Goal: Transaction & Acquisition: Book appointment/travel/reservation

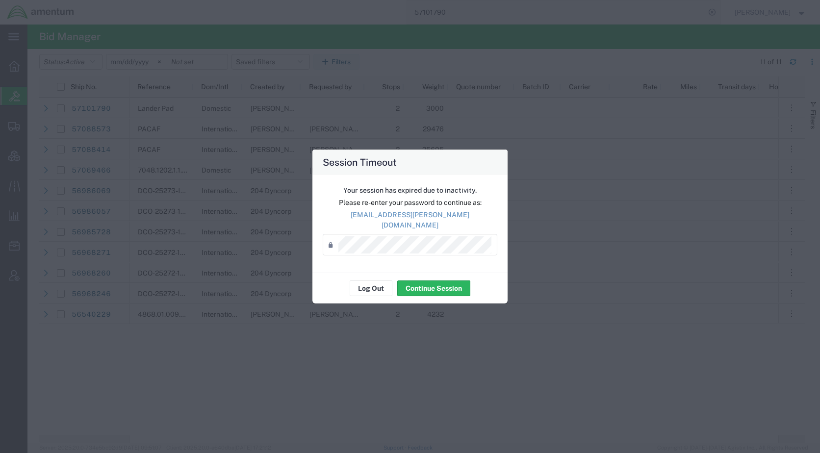
click at [376, 264] on div "Your session has expired due to inactivity. Please re-enter your password to co…" at bounding box center [409, 224] width 195 height 98
click at [376, 281] on button "Log Out" at bounding box center [371, 289] width 43 height 16
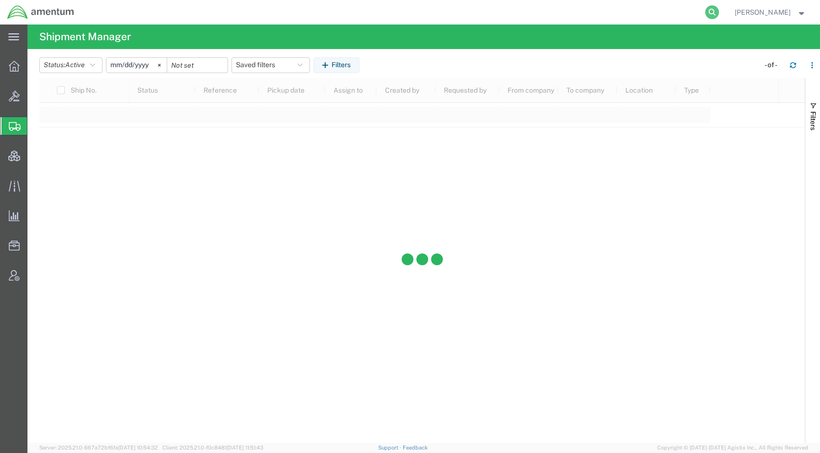
click at [719, 12] on icon at bounding box center [712, 12] width 14 height 14
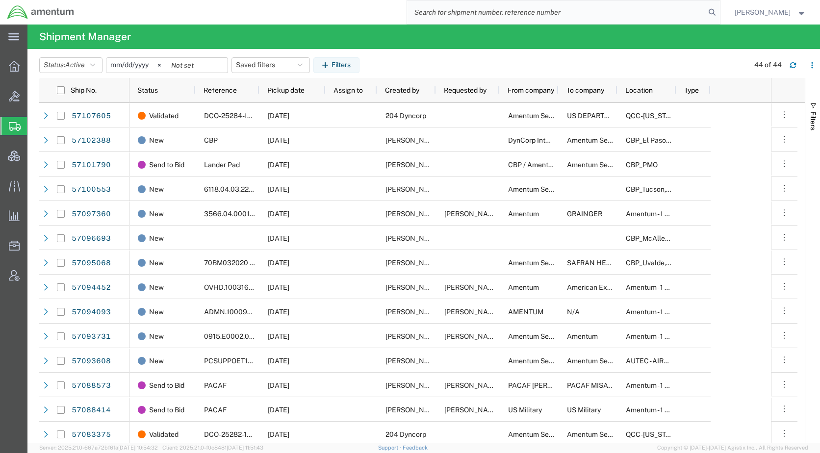
paste input "56968246"
click at [719, 11] on icon at bounding box center [712, 12] width 14 height 14
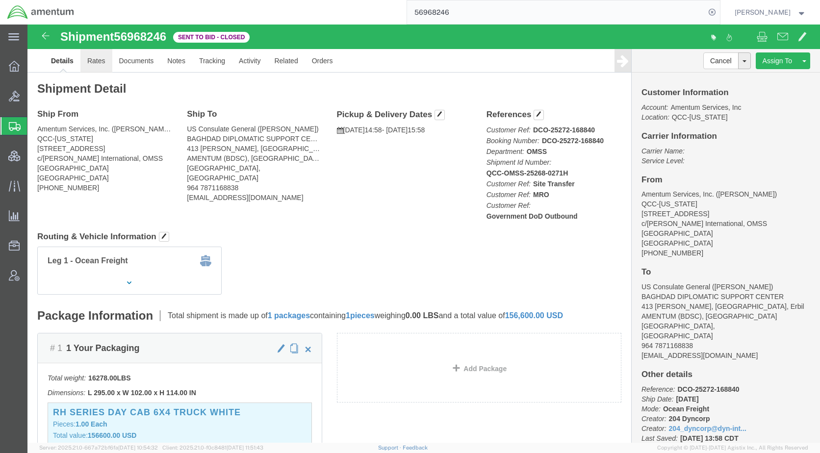
click link "Rates"
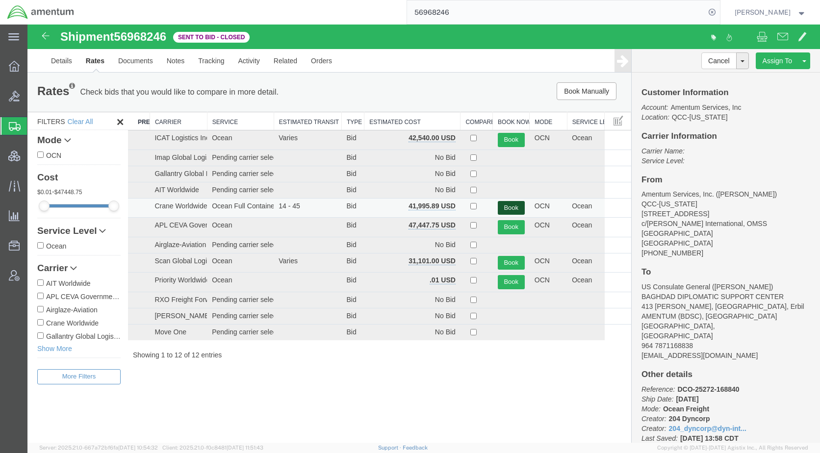
click at [510, 204] on button "Book" at bounding box center [511, 208] width 27 height 14
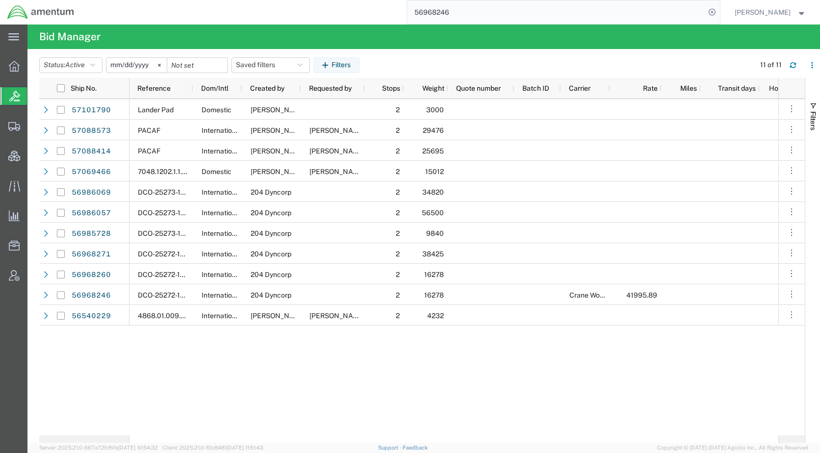
click at [491, 17] on input "56968246" at bounding box center [556, 12] width 298 height 24
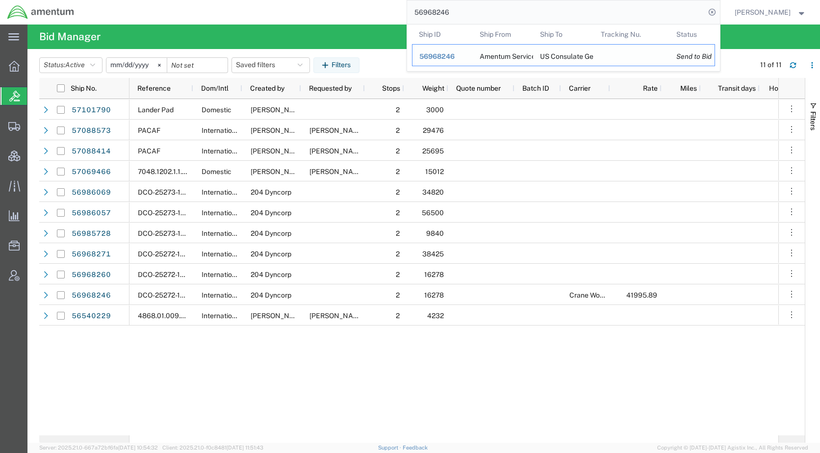
click at [455, 58] on span "56968246" at bounding box center [436, 56] width 35 height 8
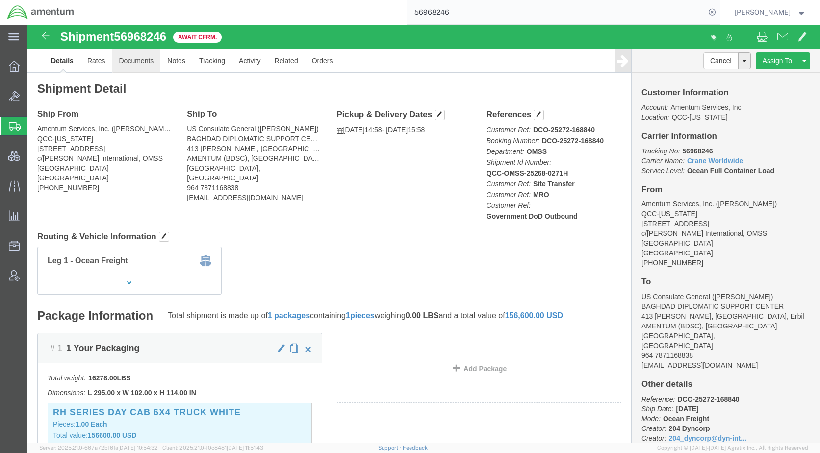
click link "Documents"
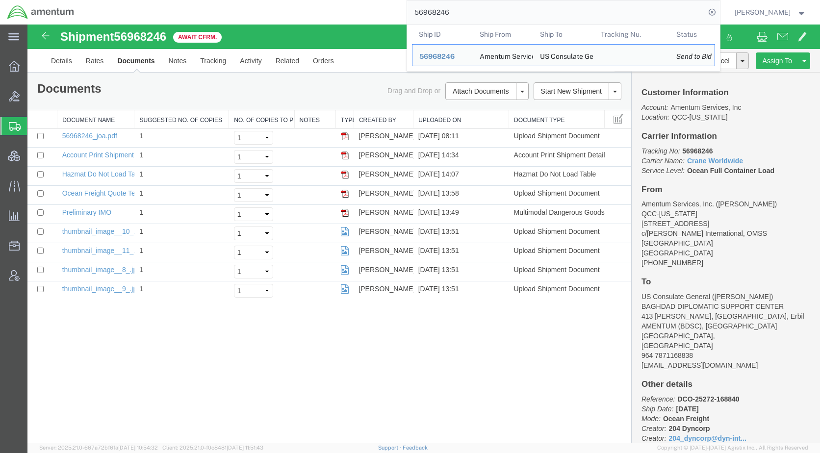
drag, startPoint x: 466, startPoint y: 16, endPoint x: 414, endPoint y: 19, distance: 51.6
click at [414, 19] on div "56968246 Ship ID Ship From Ship To Tracking Nu. Status Ship ID 56968246 Ship Fr…" at bounding box center [400, 12] width 639 height 25
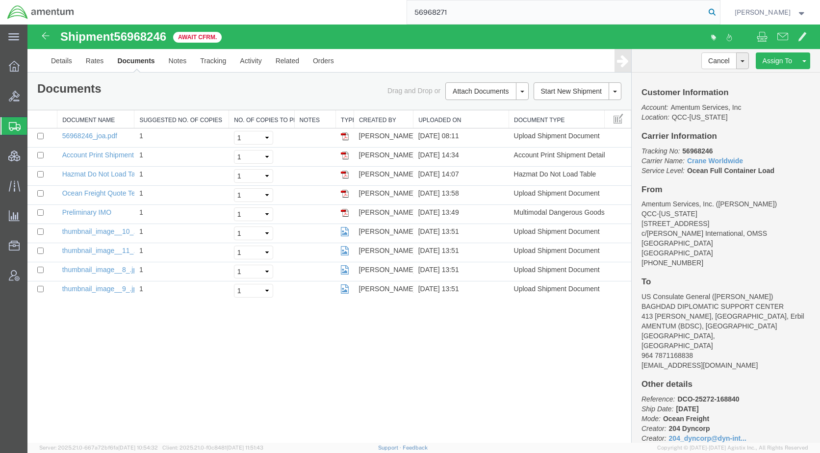
click at [719, 11] on icon at bounding box center [712, 12] width 14 height 14
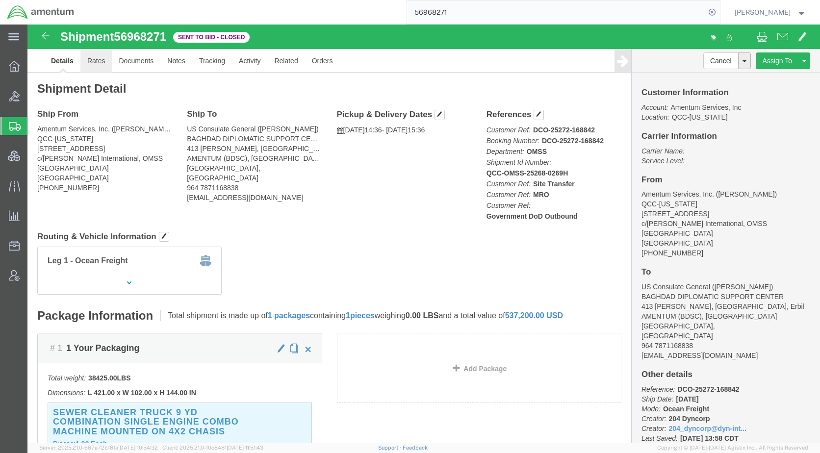
click link "Rates"
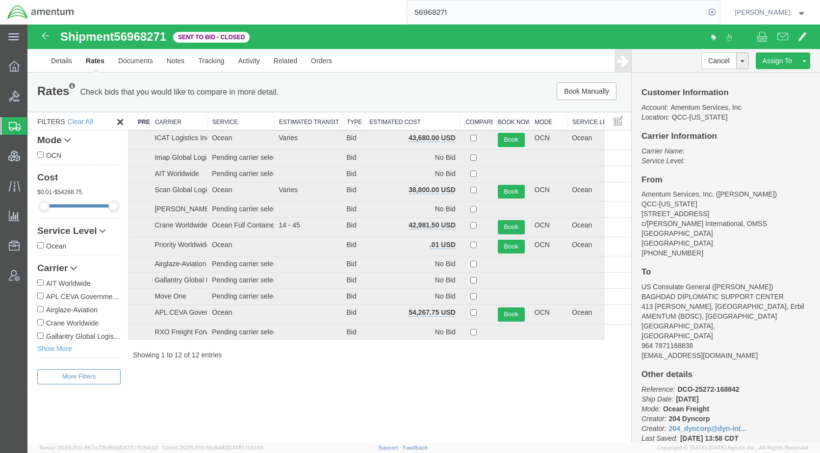
click at [408, 123] on th "Estimated Cost" at bounding box center [412, 121] width 96 height 18
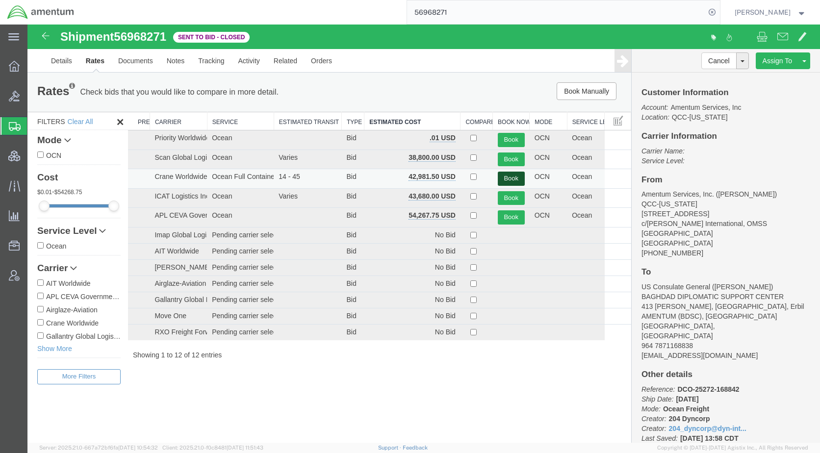
click at [509, 176] on button "Book" at bounding box center [511, 179] width 27 height 14
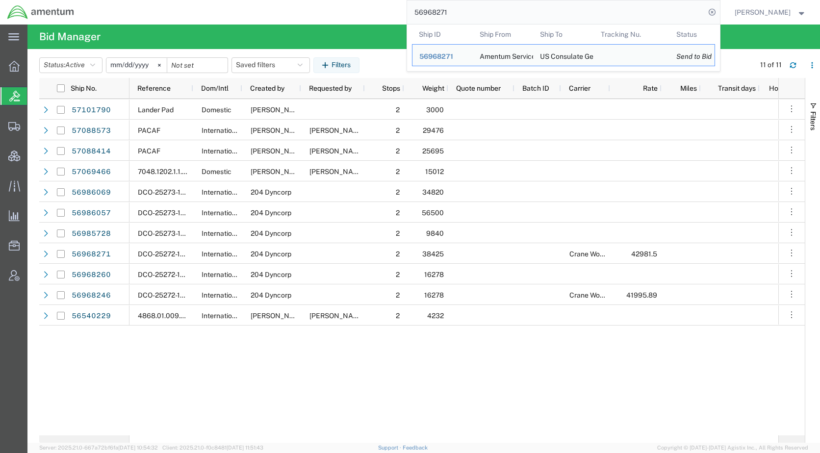
click at [479, 12] on input "56968271" at bounding box center [556, 12] width 298 height 24
click at [449, 55] on span "56968271" at bounding box center [436, 56] width 34 height 8
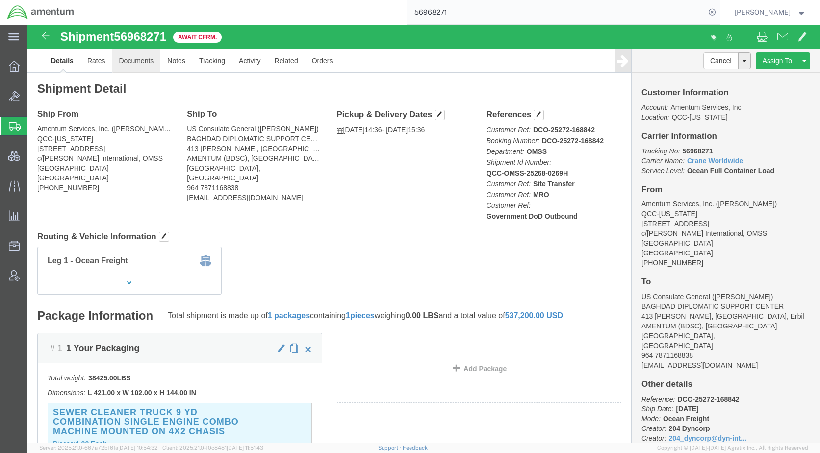
click link "Documents"
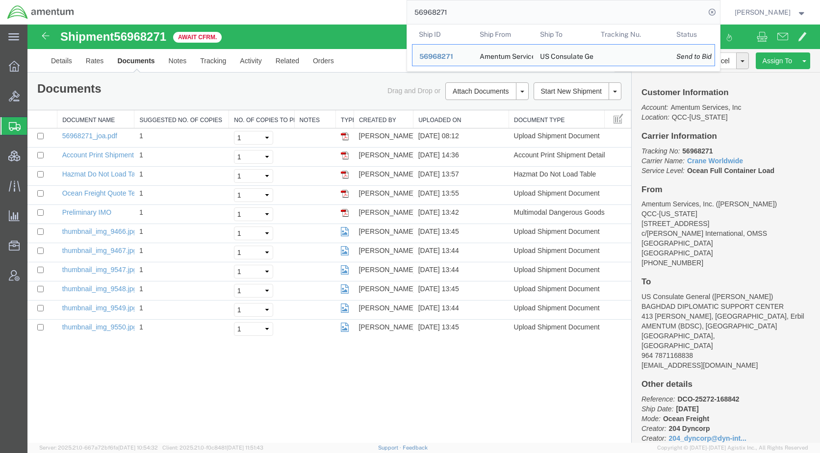
drag, startPoint x: 494, startPoint y: 8, endPoint x: 391, endPoint y: 15, distance: 102.7
click at [391, 15] on div "56968271 Ship ID Ship From Ship To Tracking Nu. Status Ship ID 56968271 Ship Fr…" at bounding box center [400, 12] width 639 height 25
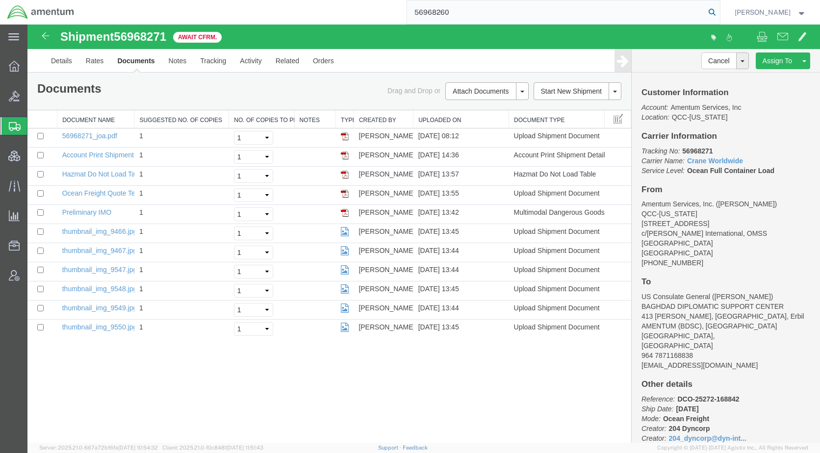
click at [719, 10] on icon at bounding box center [712, 12] width 14 height 14
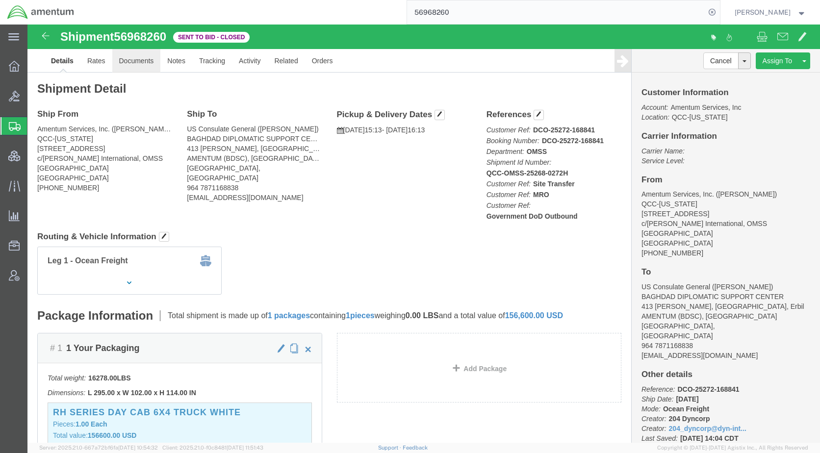
click link "Documents"
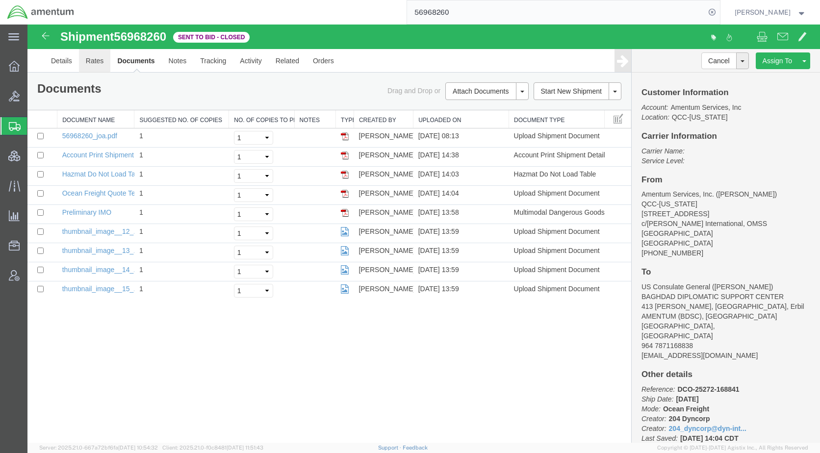
click at [92, 57] on link "Rates" at bounding box center [95, 61] width 32 height 24
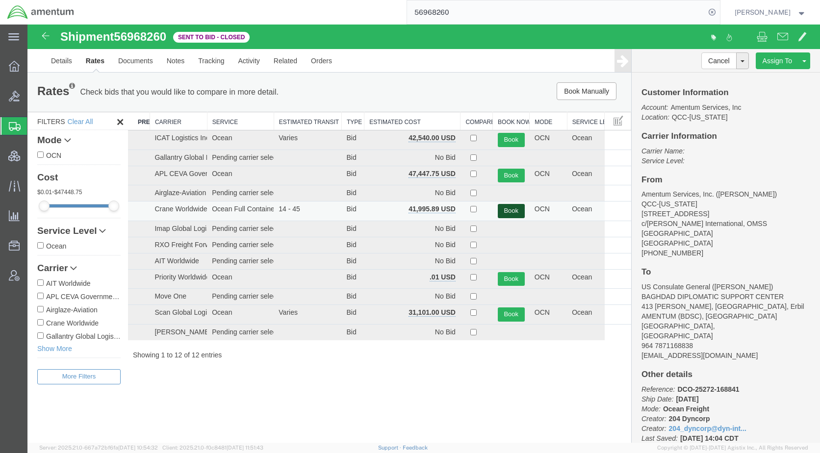
click at [509, 210] on button "Book" at bounding box center [511, 211] width 27 height 14
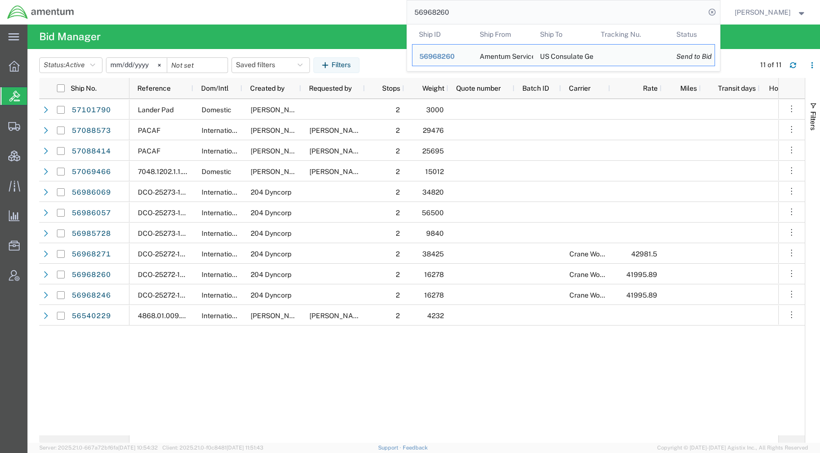
drag, startPoint x: 491, startPoint y: 15, endPoint x: 410, endPoint y: 25, distance: 81.9
click at [397, 25] on div "main_menu Created with Sketch. Collapse Menu Overview Bids Shipments Shipment M…" at bounding box center [410, 239] width 820 height 429
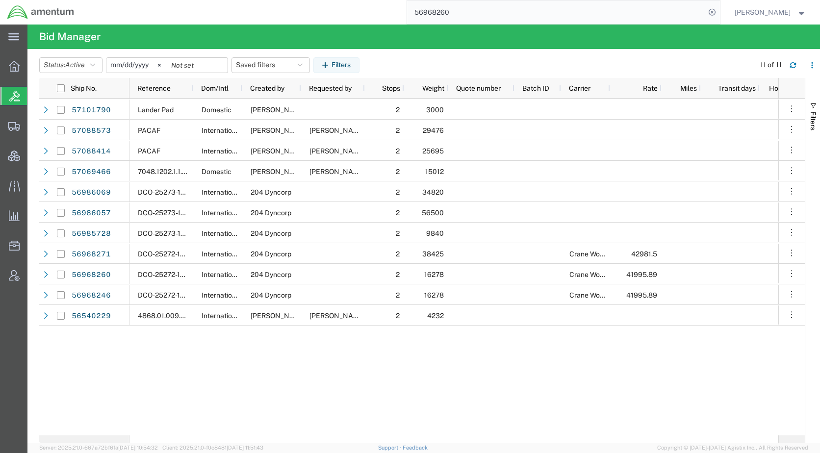
paste input "85728"
click at [719, 13] on icon at bounding box center [712, 12] width 14 height 14
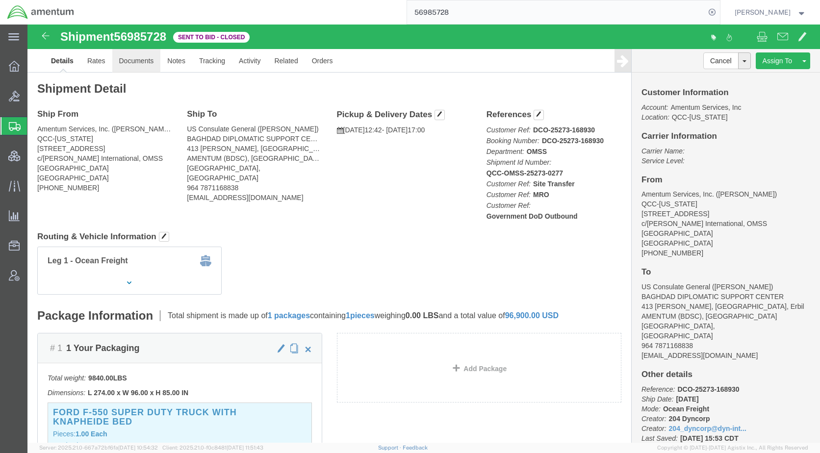
click link "Documents"
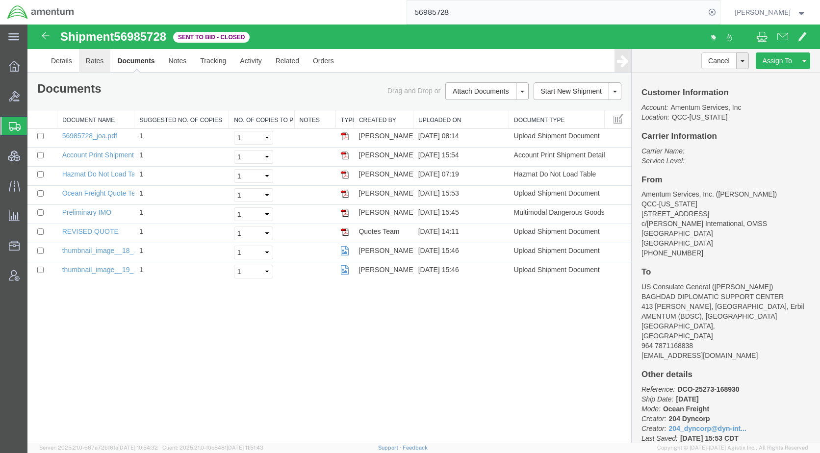
click at [93, 59] on link "Rates" at bounding box center [95, 61] width 32 height 24
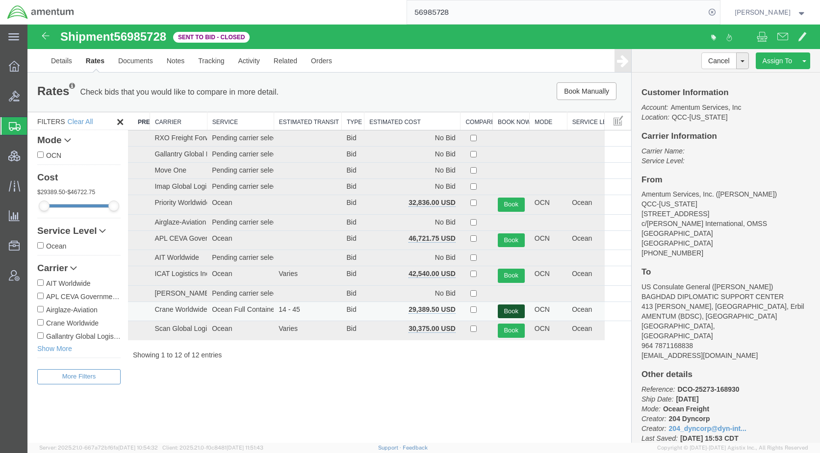
click at [516, 309] on button "Book" at bounding box center [511, 312] width 27 height 14
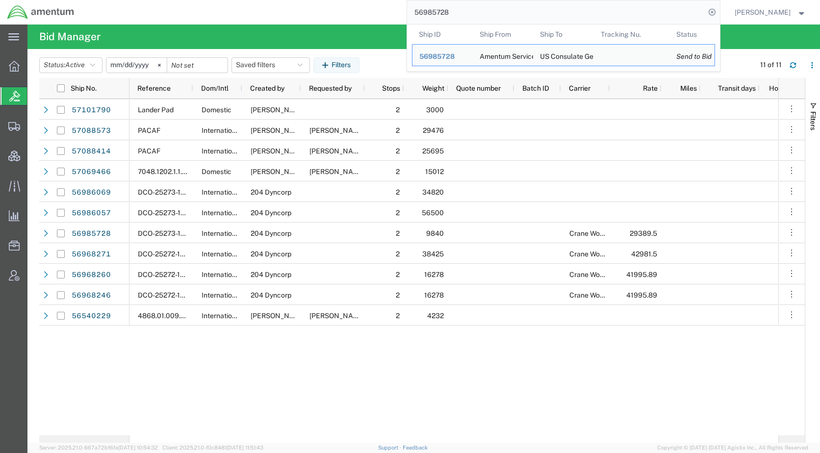
drag, startPoint x: 496, startPoint y: 17, endPoint x: 447, endPoint y: 19, distance: 49.1
click at [386, 26] on div "main_menu Created with Sketch. Collapse Menu Overview Bids Shipments Shipment M…" at bounding box center [410, 239] width 820 height 429
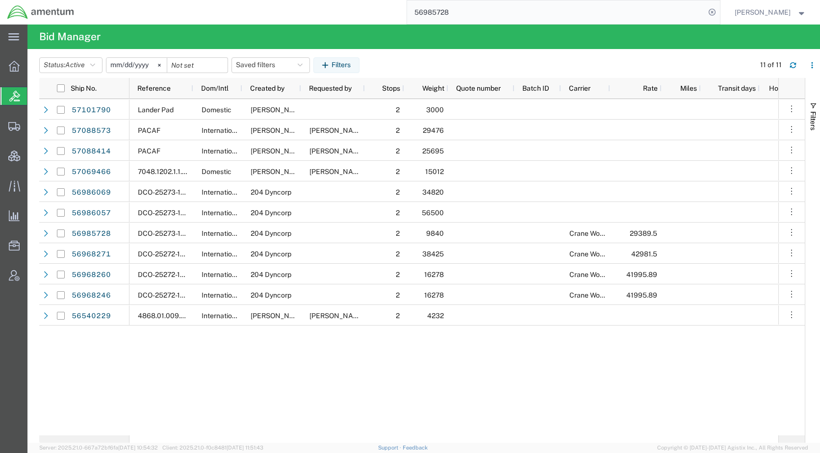
paste input "63563"
click at [719, 7] on icon at bounding box center [712, 12] width 14 height 14
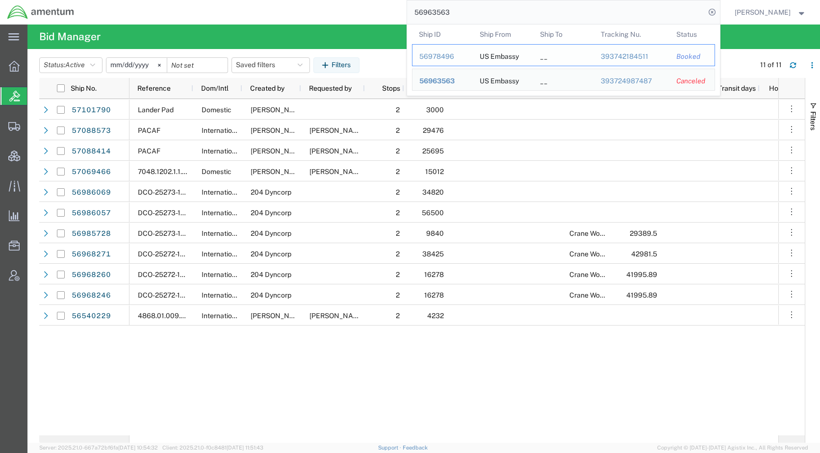
click at [462, 56] on div "56978496" at bounding box center [442, 56] width 47 height 10
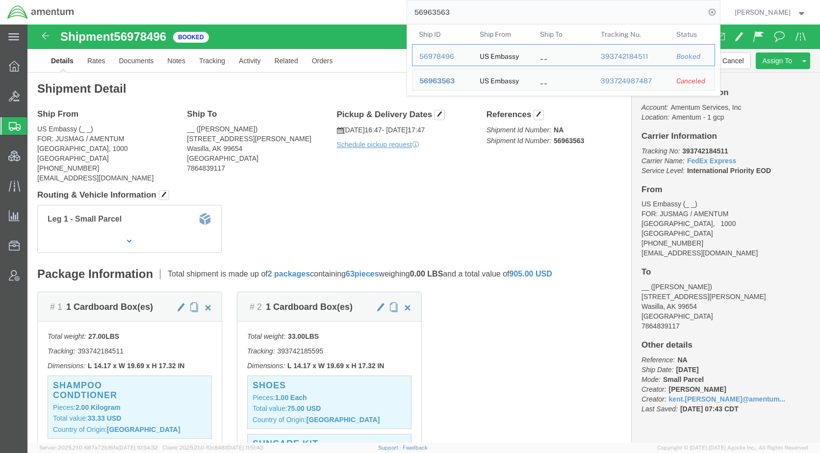
drag, startPoint x: 497, startPoint y: 19, endPoint x: 393, endPoint y: 1, distance: 105.4
paste input "54"
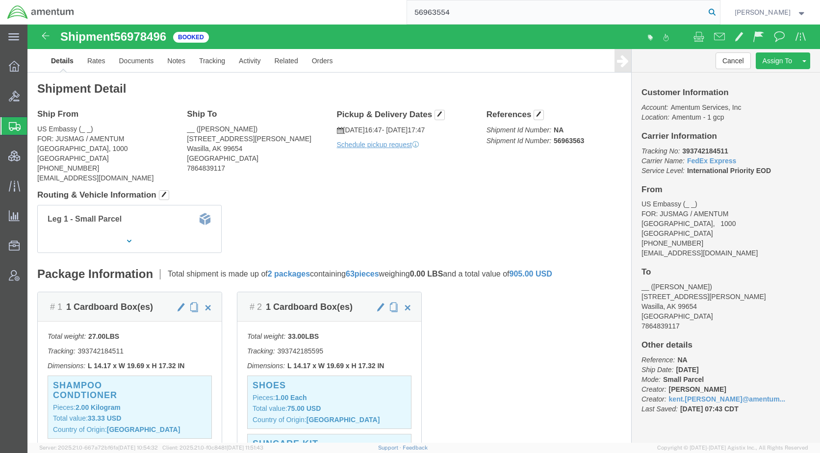
click at [719, 12] on icon at bounding box center [712, 12] width 14 height 14
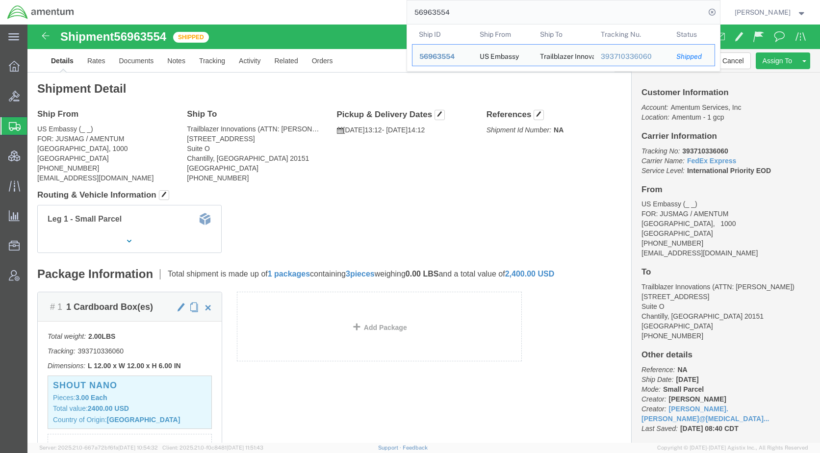
drag, startPoint x: 475, startPoint y: 17, endPoint x: 419, endPoint y: 21, distance: 56.5
click at [419, 21] on div "56963554 Ship ID Ship From Ship To Tracking Nu. Status Ship ID 56963554 Ship Fr…" at bounding box center [400, 12] width 639 height 25
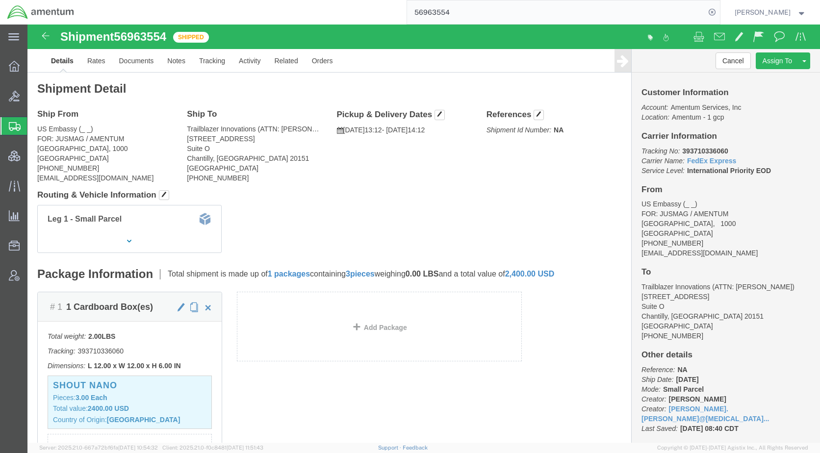
paste input "78496"
type input "56978496"
click at [719, 9] on icon at bounding box center [712, 12] width 14 height 14
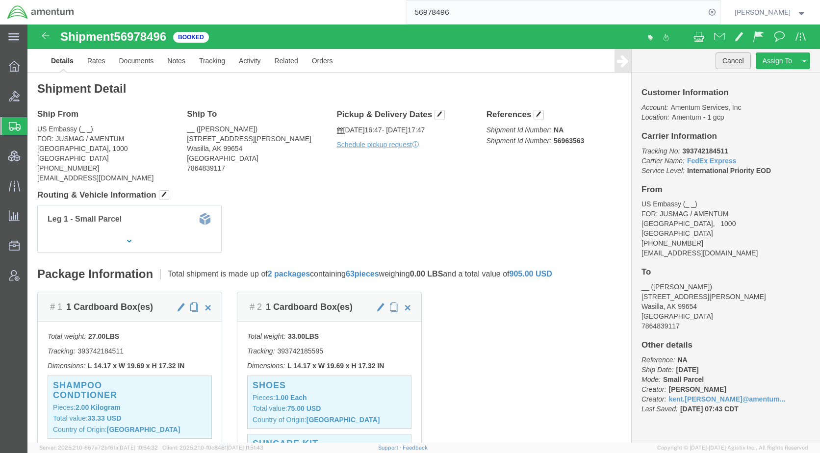
click button "Cancel"
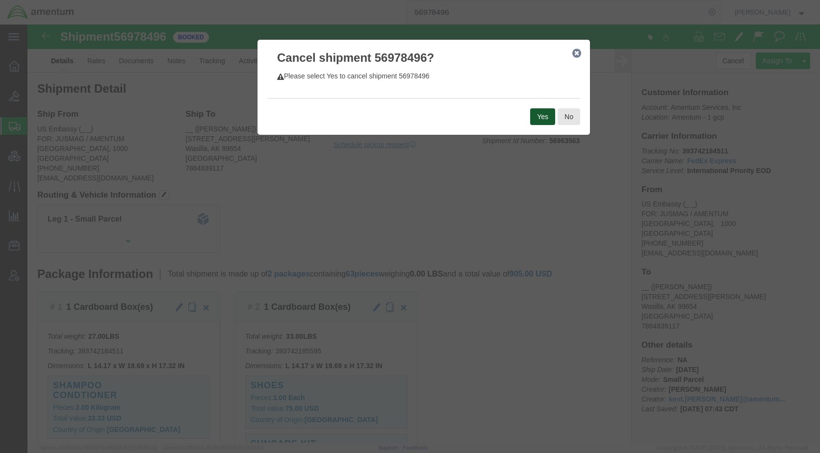
click button "Yes"
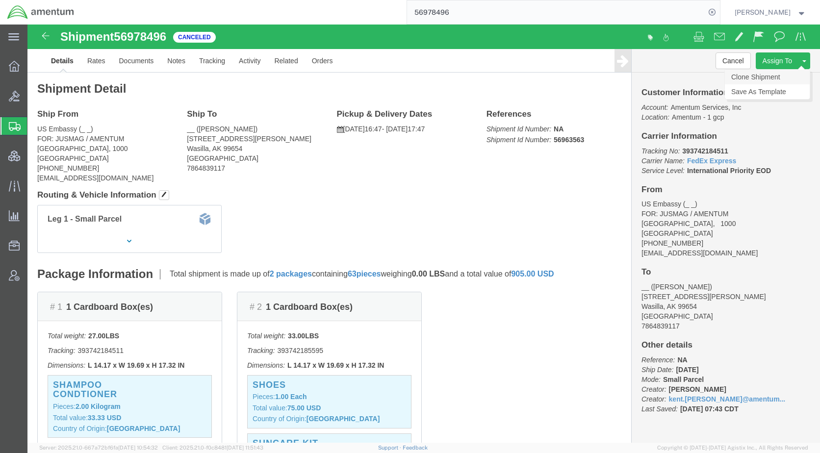
click link "Clone Shipment"
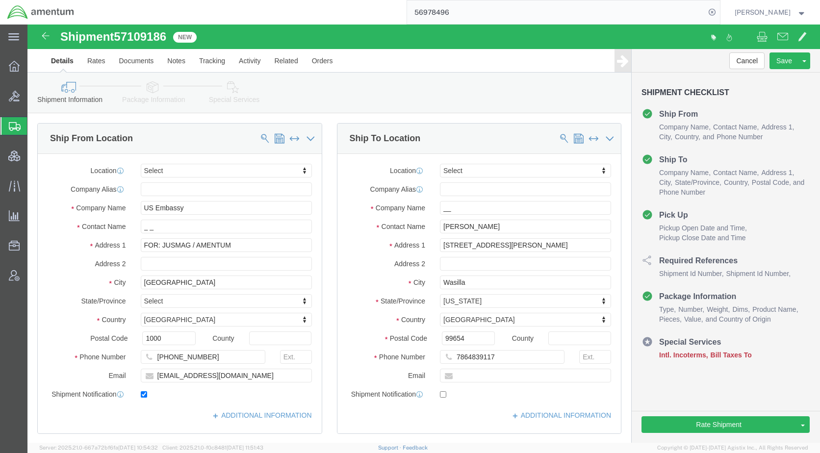
select select
click icon
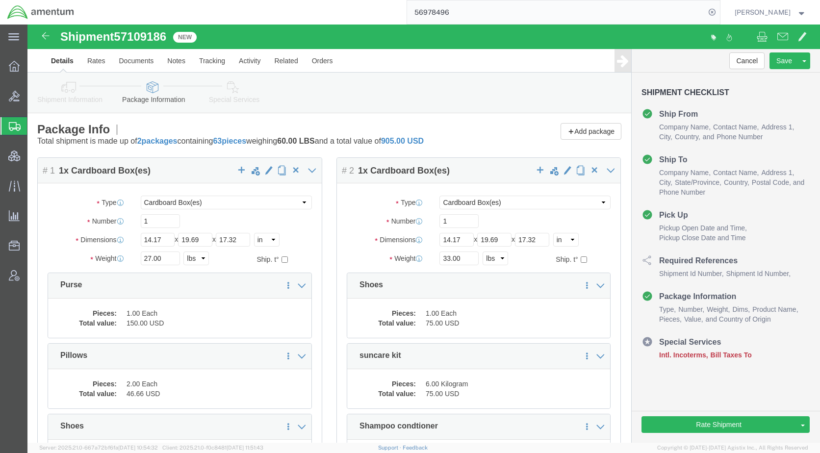
scroll to position [49, 0]
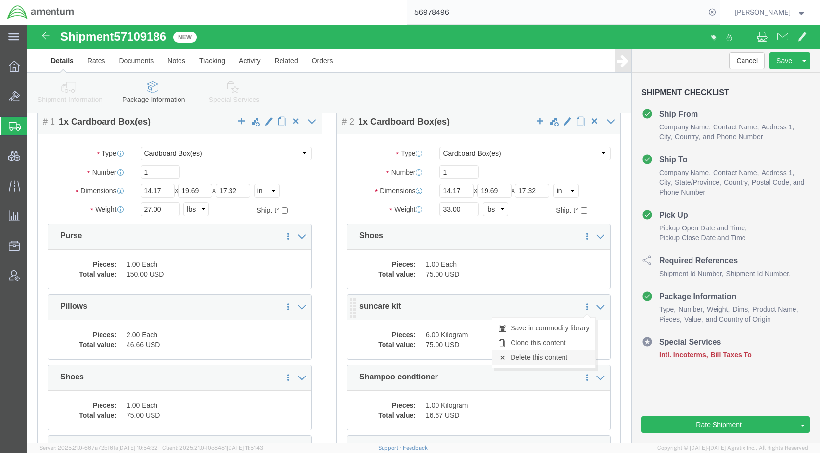
click link "Delete this content"
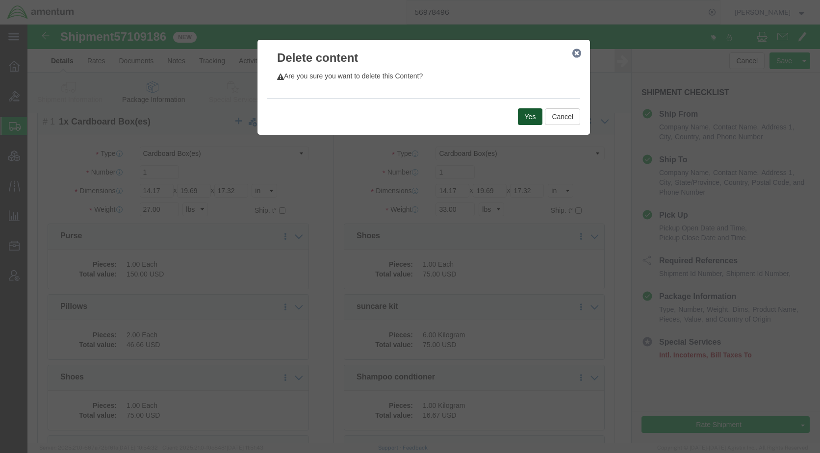
click button "Yes"
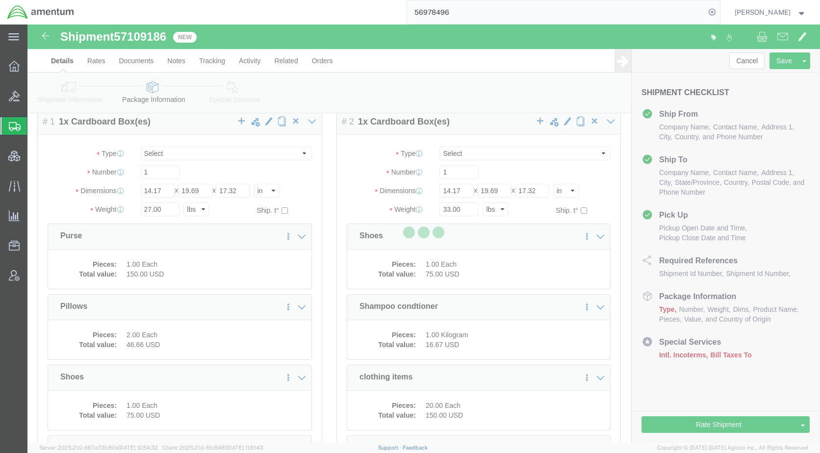
select select "CBOX"
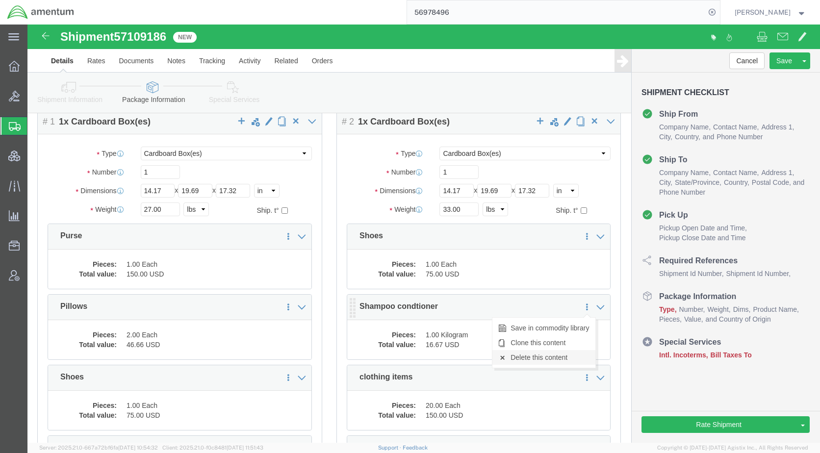
click link "Delete this content"
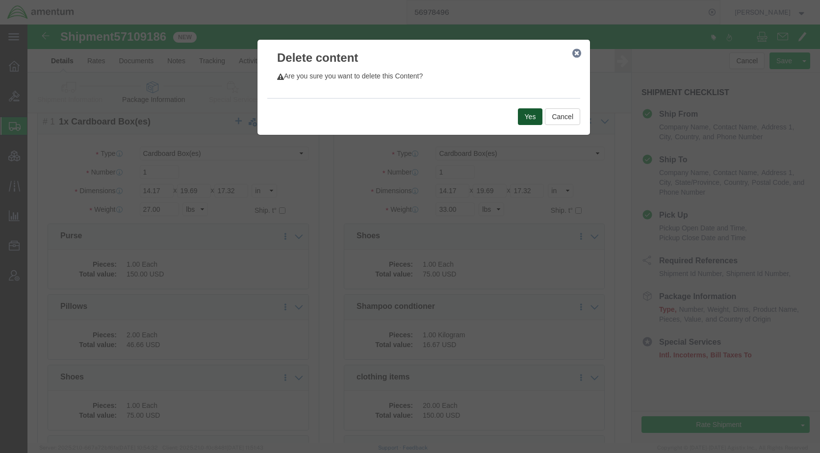
click button "Yes"
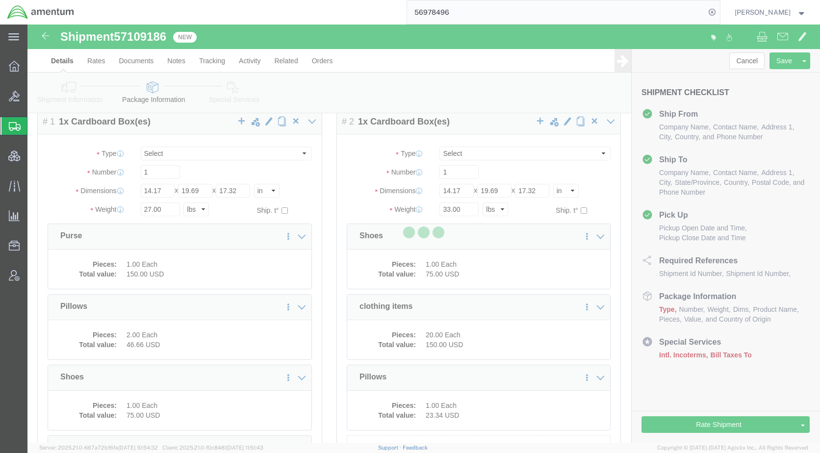
select select "CBOX"
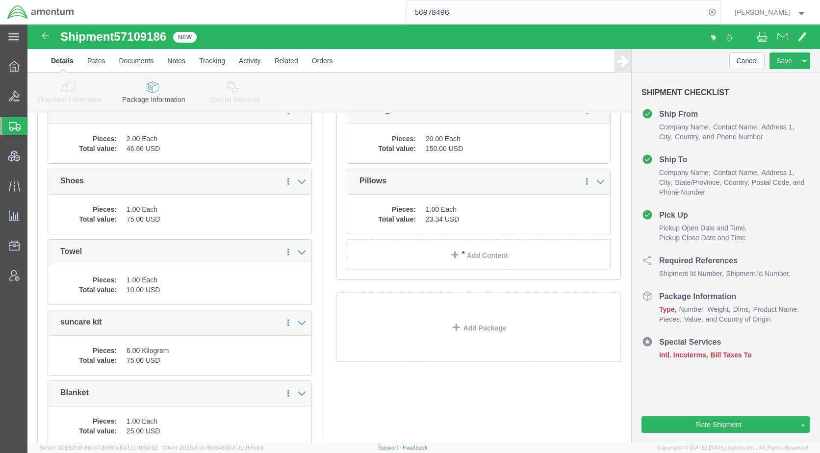
scroll to position [294, 0]
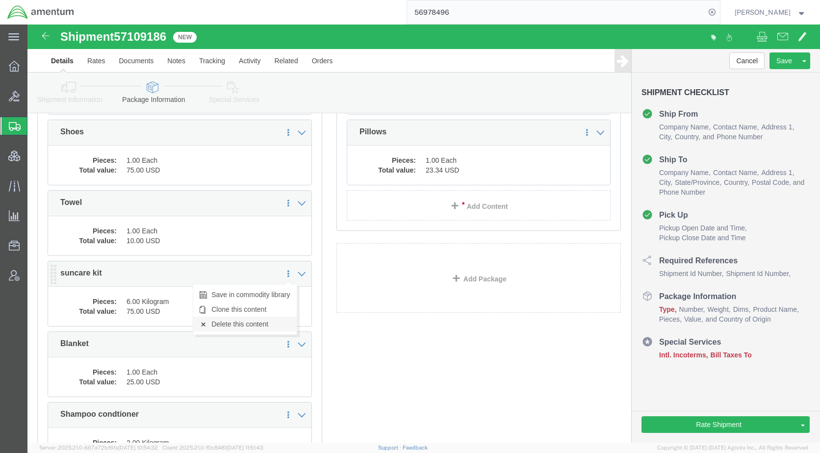
click link "Delete this content"
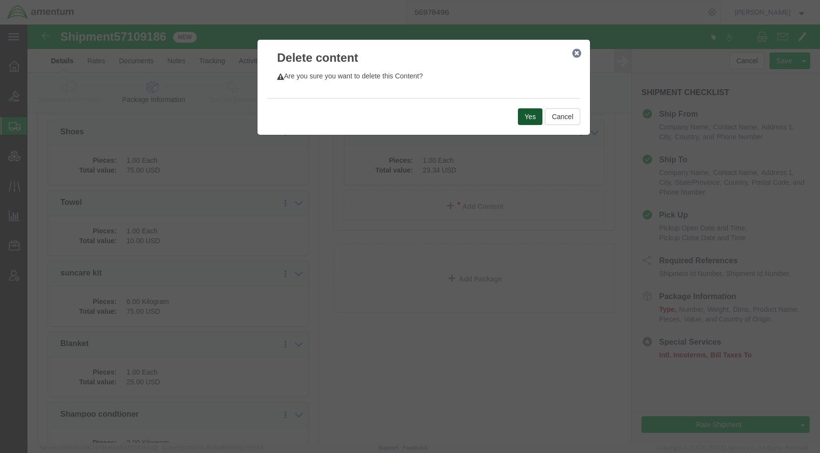
click button "Yes"
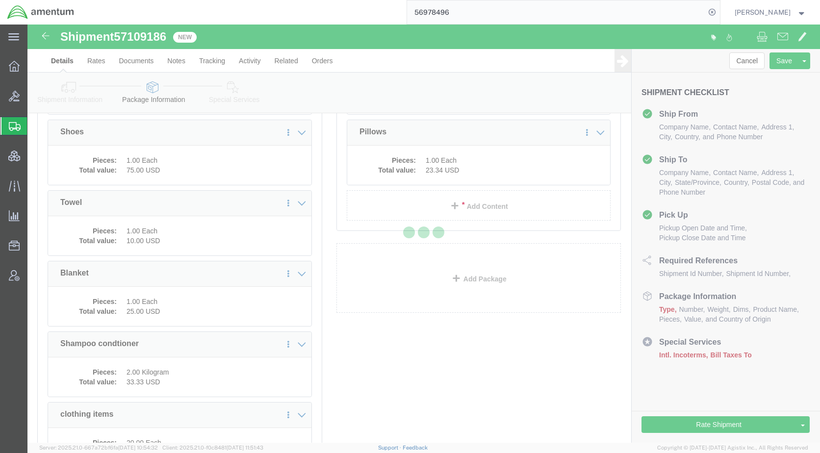
select select "CBOX"
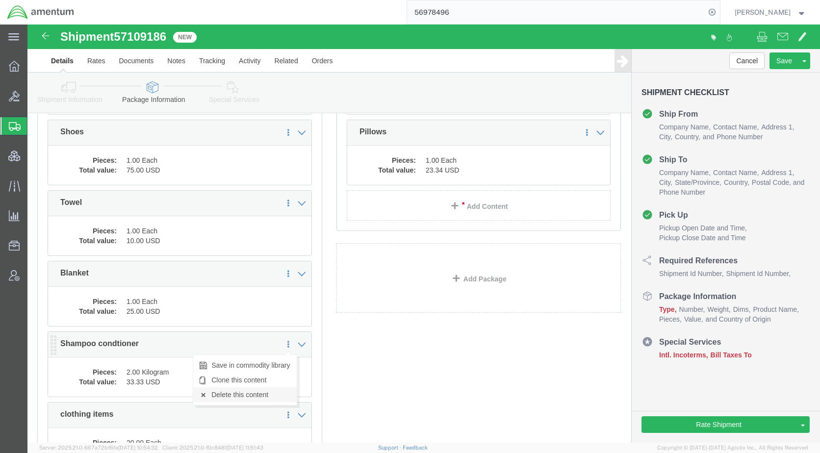
click link "Delete this content"
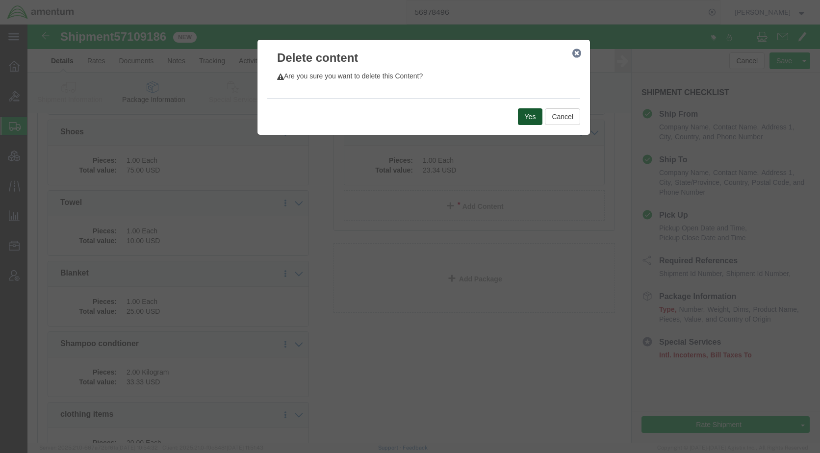
click button "Yes"
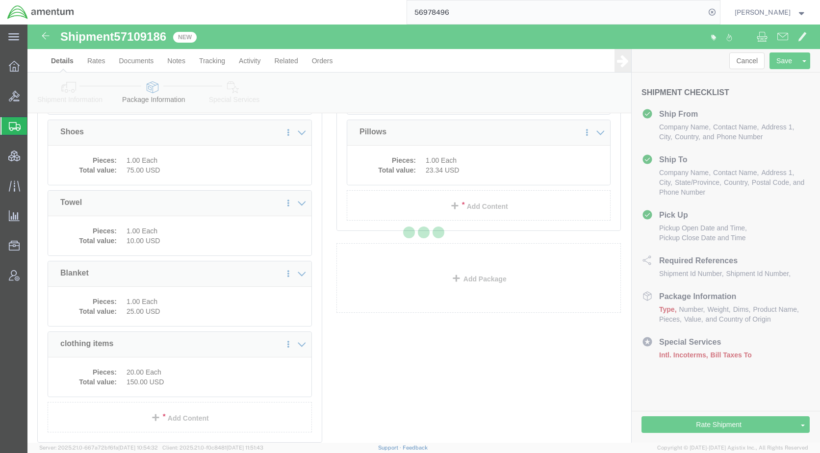
select select "CBOX"
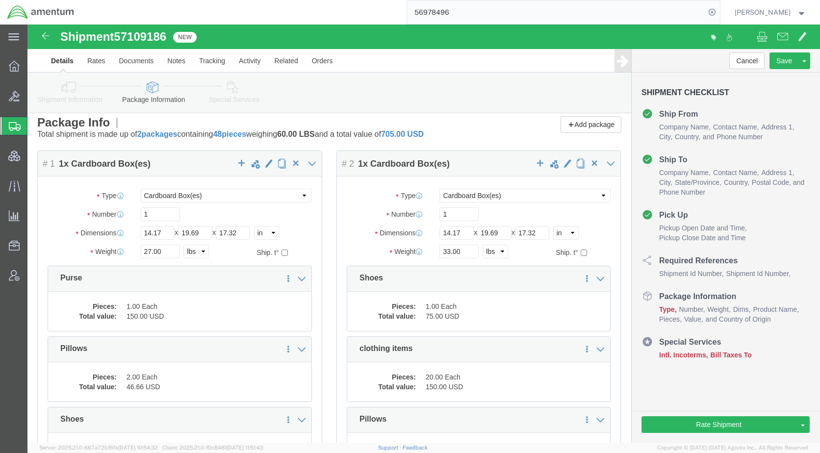
scroll to position [0, 0]
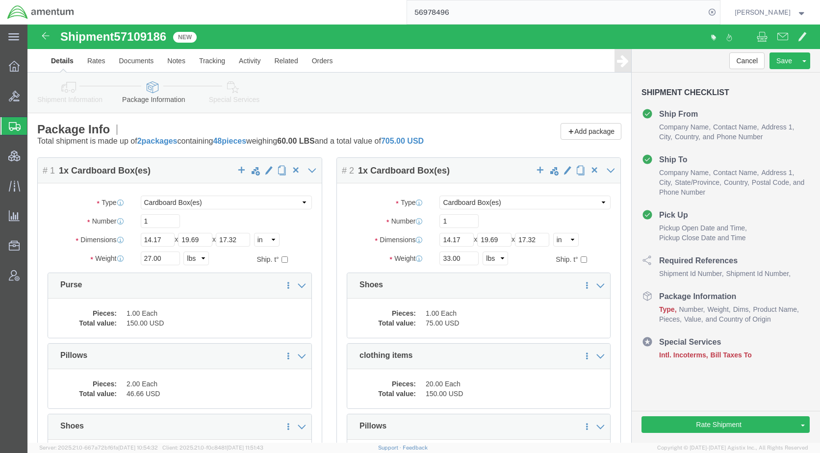
click icon
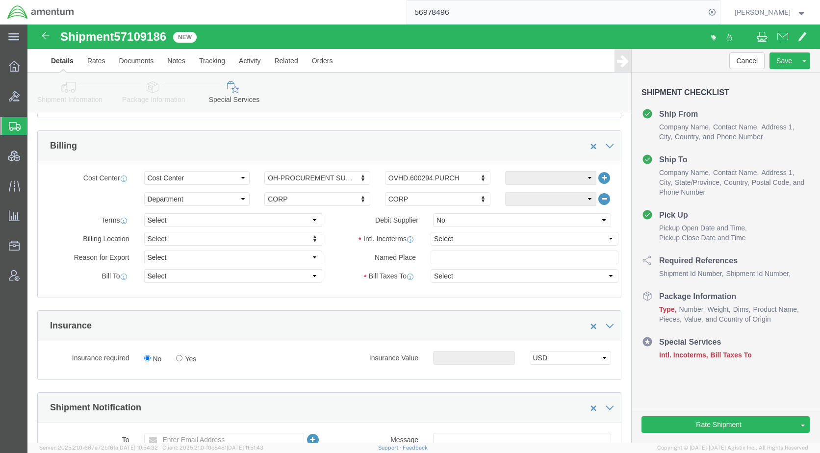
scroll to position [441, 0]
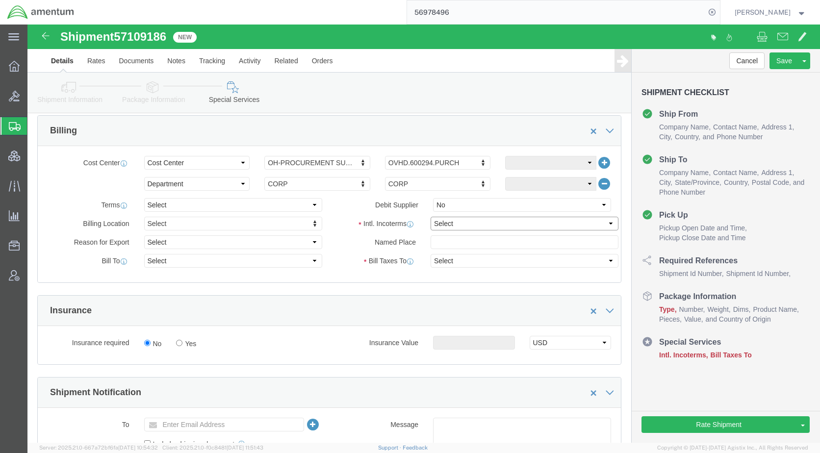
click select "Select Carriage Insurance Paid Carriage Paid To Cost and Freight Cost Insurance…"
select select "DDP"
click select "Select Carriage Insurance Paid Carriage Paid To Cost and Freight Cost Insurance…"
select select "SHIP"
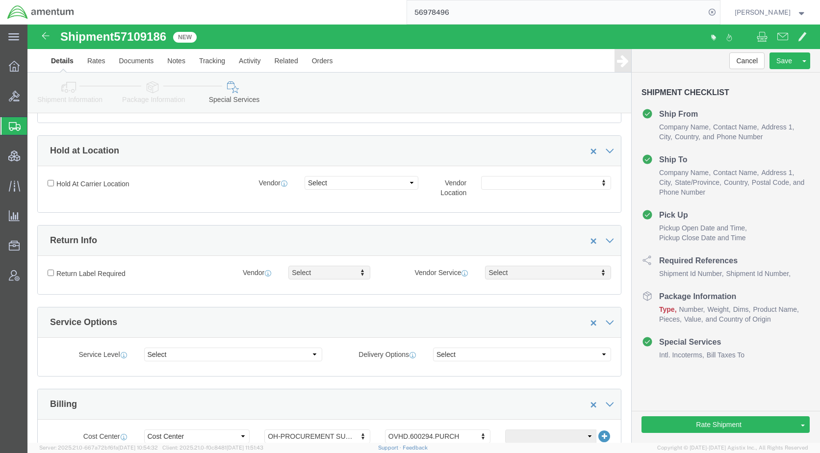
scroll to position [49, 0]
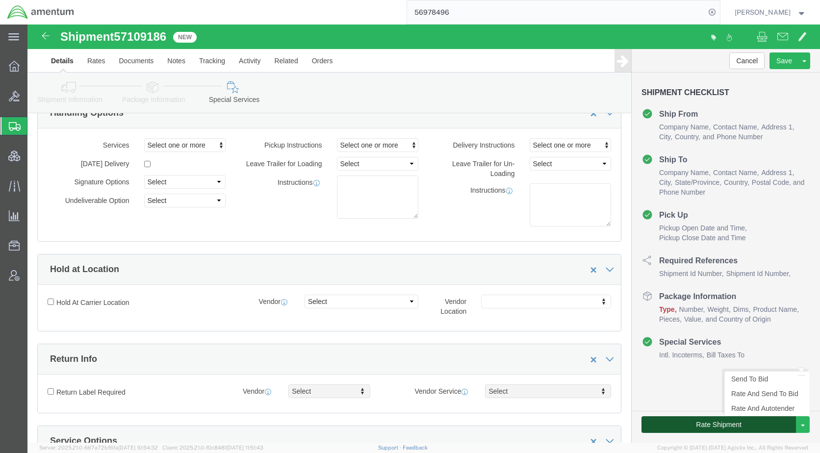
click button "Rate Shipment"
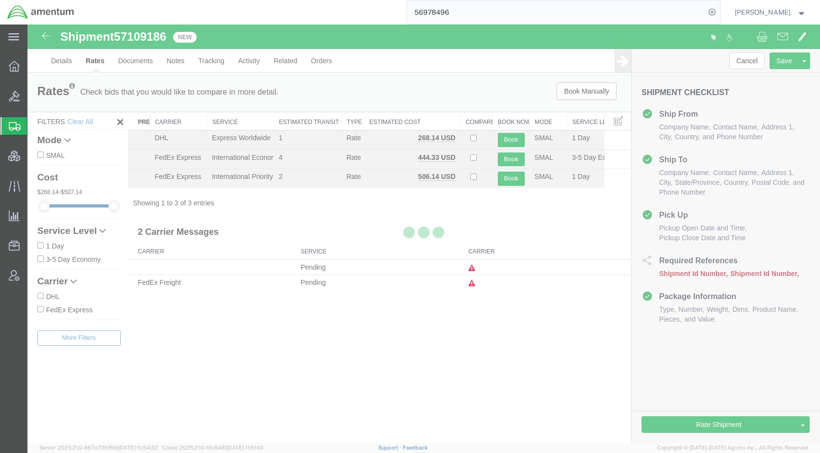
scroll to position [0, 0]
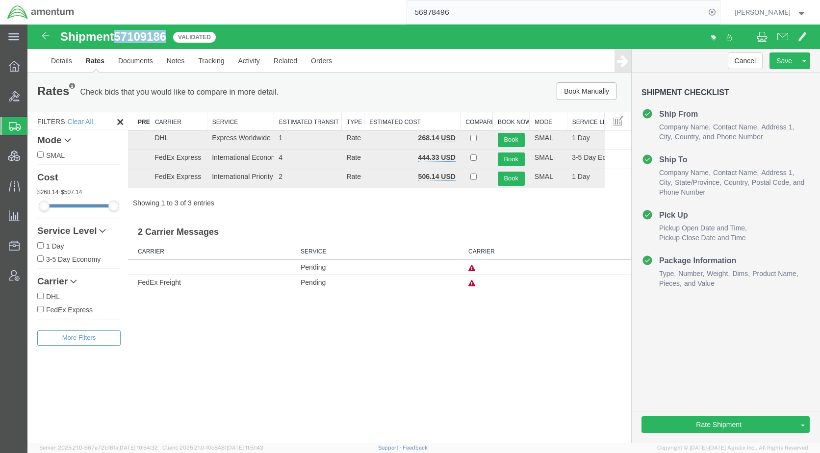
drag, startPoint x: 172, startPoint y: 37, endPoint x: 119, endPoint y: 37, distance: 52.5
click at [119, 37] on div "Shipment 57109186 3 of 3 Validated" at bounding box center [225, 39] width 395 height 19
copy span "57109186"
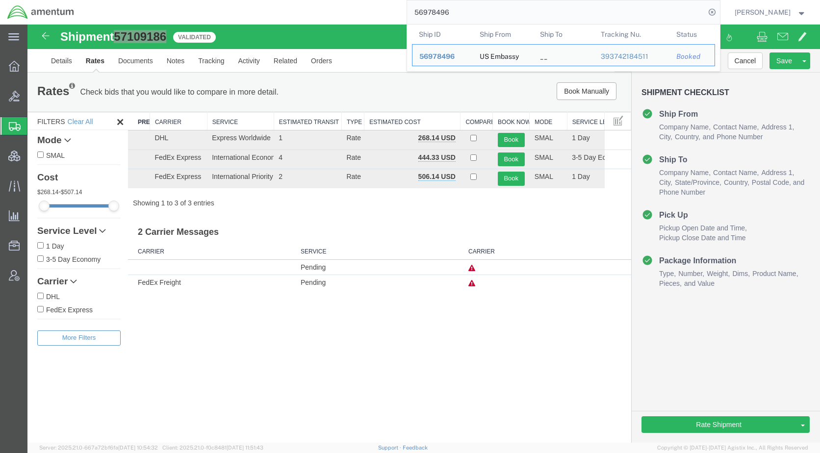
click at [519, 11] on input "56978496" at bounding box center [556, 12] width 298 height 24
click at [455, 55] on span "56978496" at bounding box center [436, 56] width 35 height 8
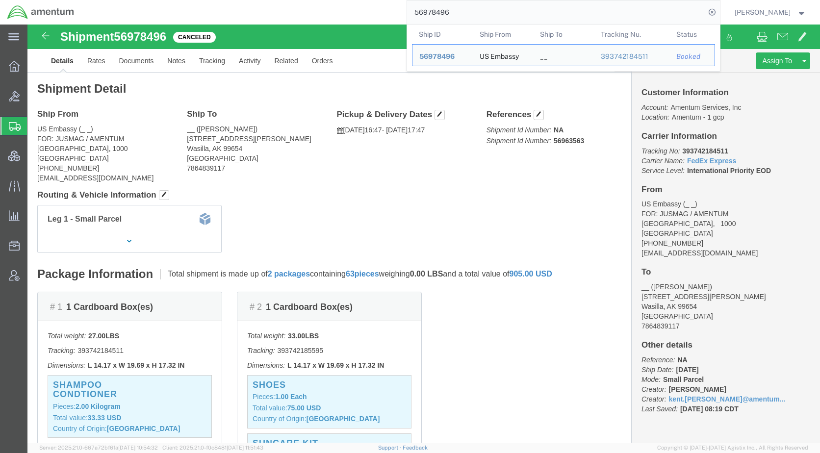
drag, startPoint x: 482, startPoint y: 9, endPoint x: 392, endPoint y: 22, distance: 90.6
click at [392, 22] on div "56978496 Ship ID Ship From Ship To Tracking Nu. Status Ship ID 56978496 Ship Fr…" at bounding box center [400, 12] width 639 height 25
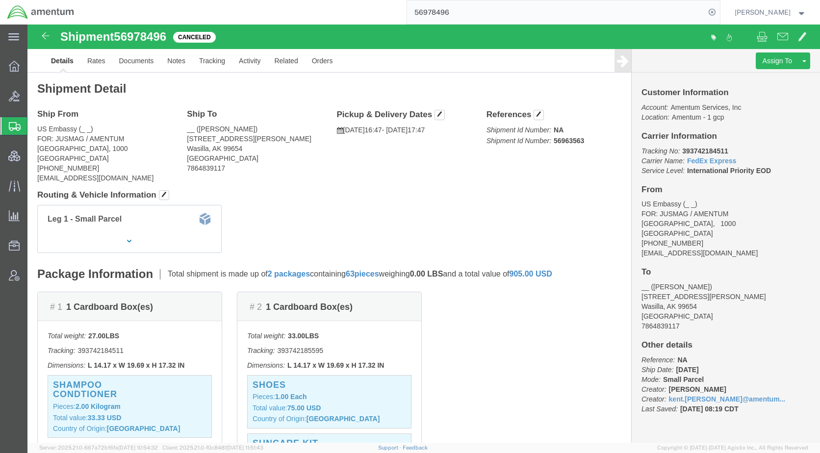
paste input "710918"
type input "57109186"
click at [719, 11] on icon at bounding box center [712, 12] width 14 height 14
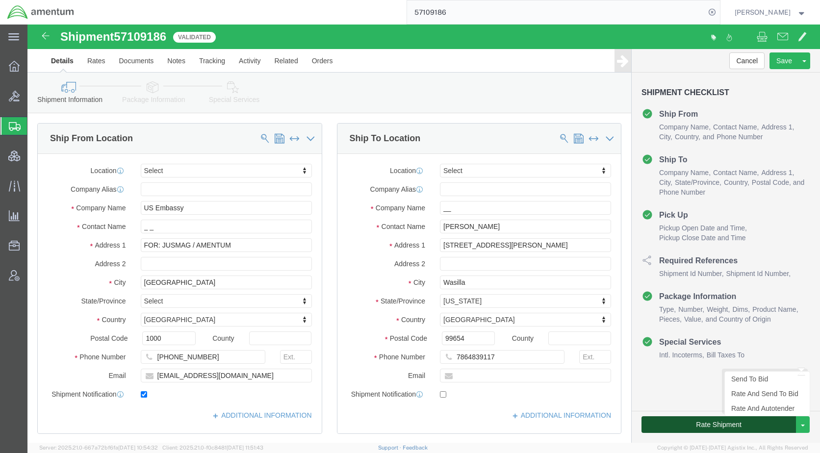
click button "Rate Shipment"
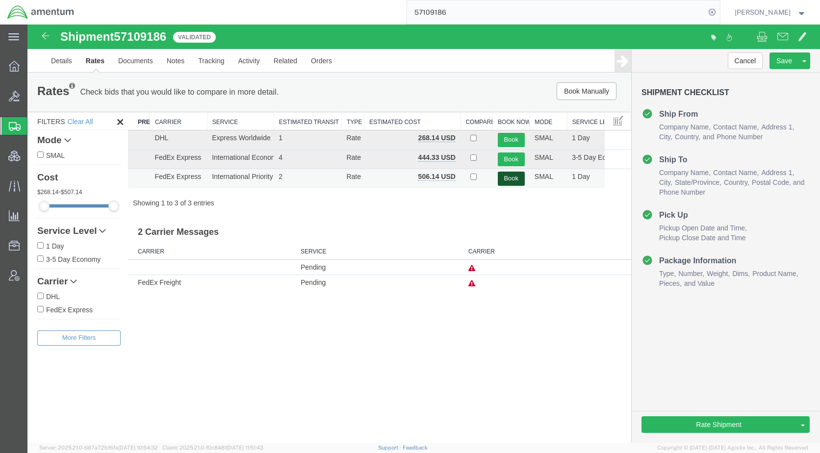
click at [507, 179] on button "Book" at bounding box center [511, 179] width 27 height 14
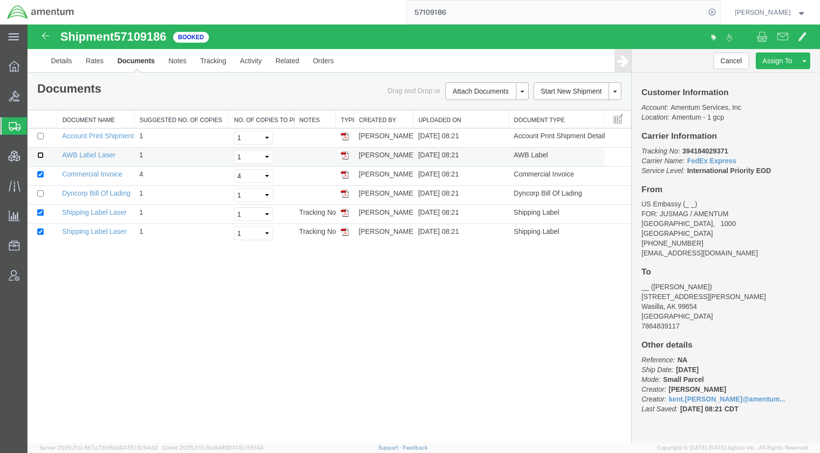
click at [41, 154] on input "checkbox" at bounding box center [40, 155] width 6 height 6
checkbox input "true"
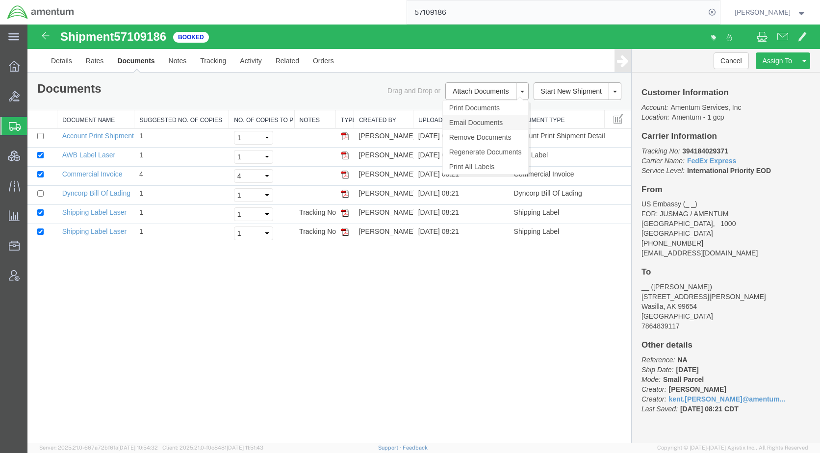
click at [481, 121] on link "Email Documents" at bounding box center [485, 122] width 85 height 15
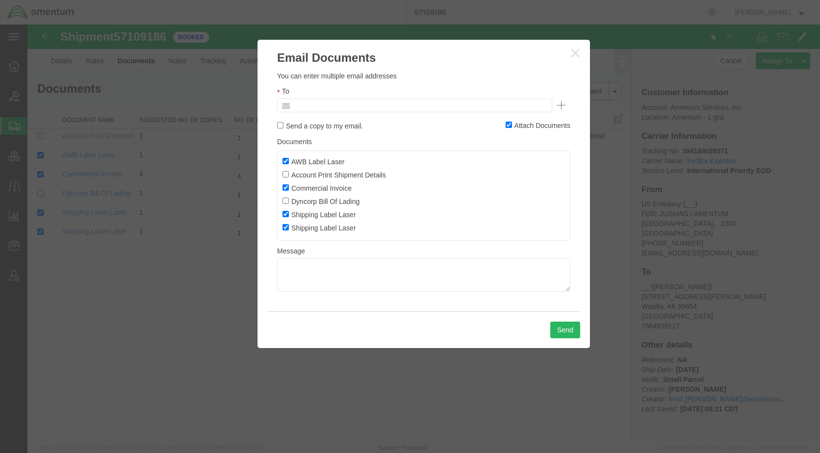
click at [320, 108] on input "text" at bounding box center [348, 105] width 115 height 13
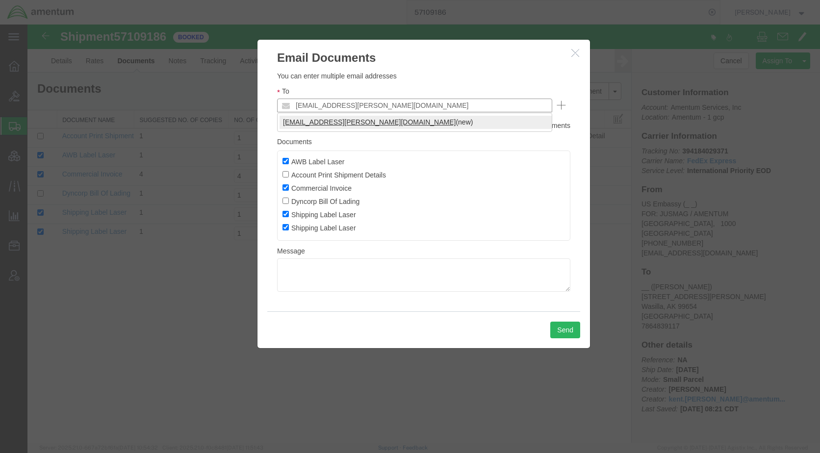
type input "kent.gilman@amentum.com"
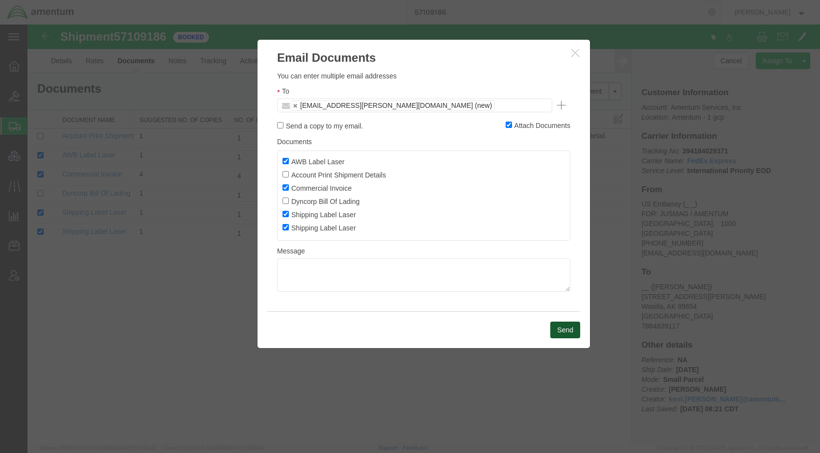
click at [560, 332] on button "Send" at bounding box center [565, 330] width 30 height 17
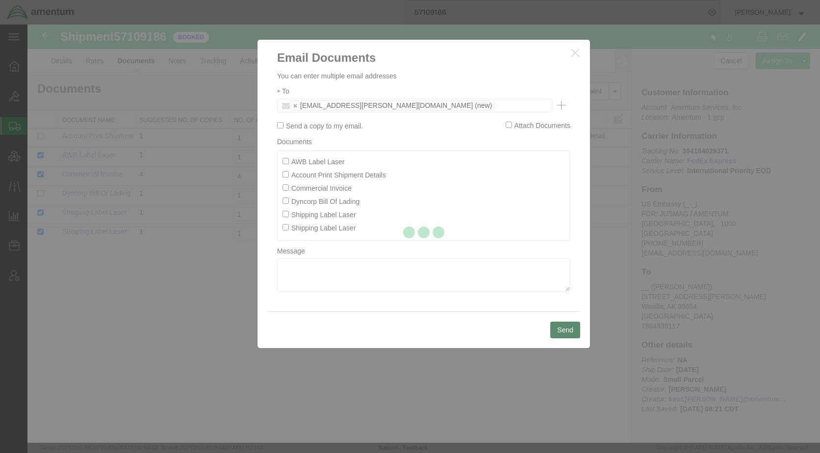
checkbox input "false"
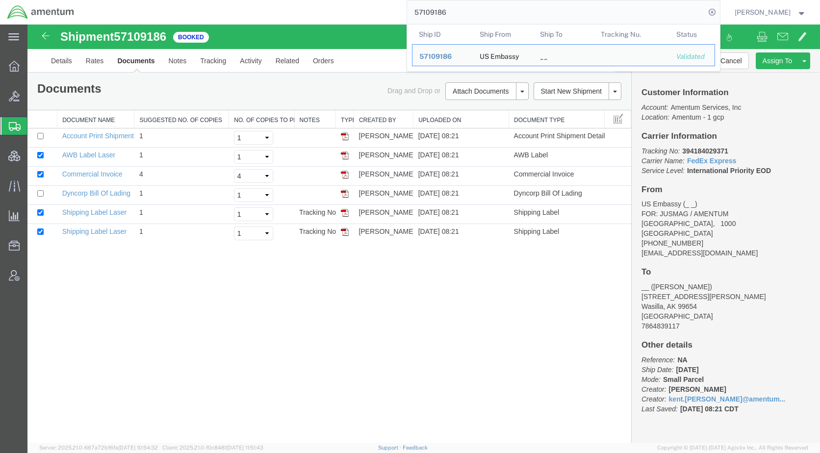
drag, startPoint x: 475, startPoint y: 14, endPoint x: 430, endPoint y: 17, distance: 44.7
click at [430, 17] on input "57109186" at bounding box center [556, 12] width 298 height 24
drag, startPoint x: 53, startPoint y: 127, endPoint x: 105, endPoint y: 161, distance: 62.7
click at [35, 127] on span "Shipments" at bounding box center [31, 126] width 8 height 20
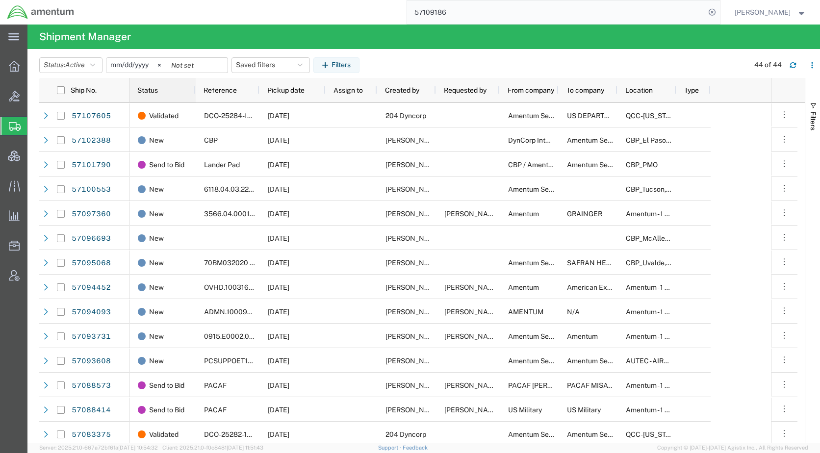
click at [154, 90] on span "Status" at bounding box center [147, 90] width 21 height 8
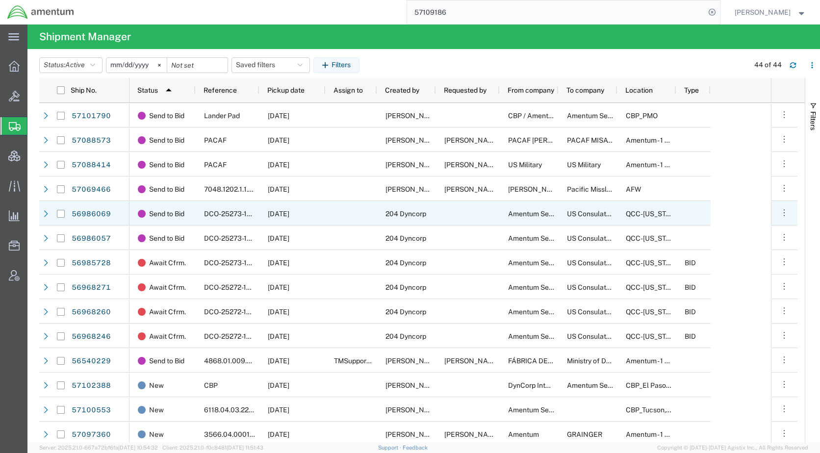
click at [361, 218] on div at bounding box center [351, 213] width 51 height 25
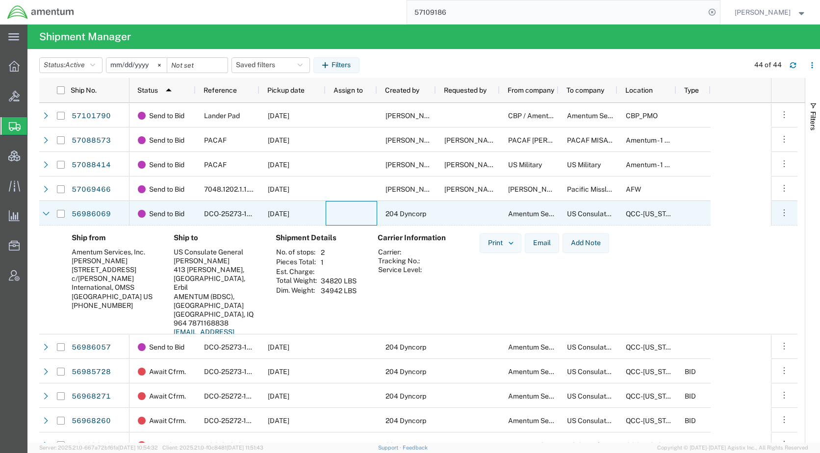
click at [361, 218] on div at bounding box center [351, 213] width 51 height 25
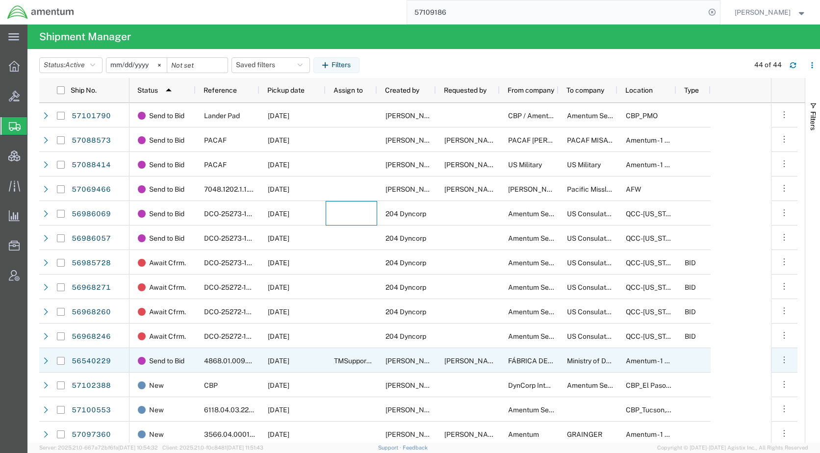
click at [362, 369] on div "TMSupport _" at bounding box center [351, 360] width 51 height 25
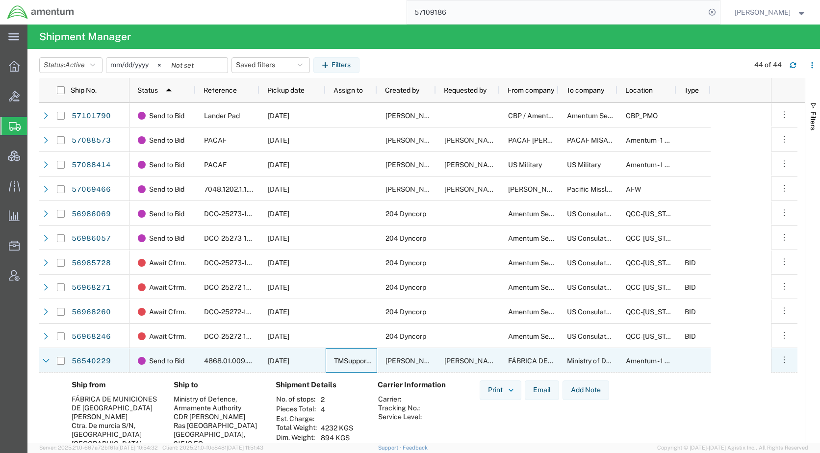
scroll to position [98, 0]
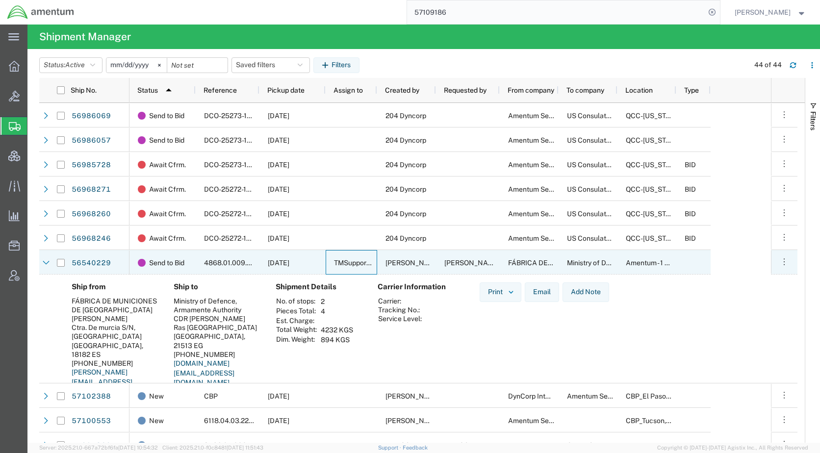
click at [358, 268] on div "TMSupport _" at bounding box center [351, 262] width 51 height 25
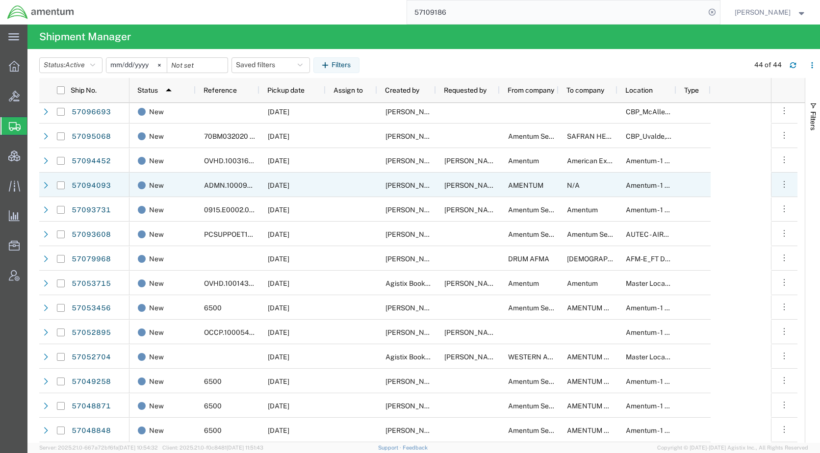
scroll to position [0, 0]
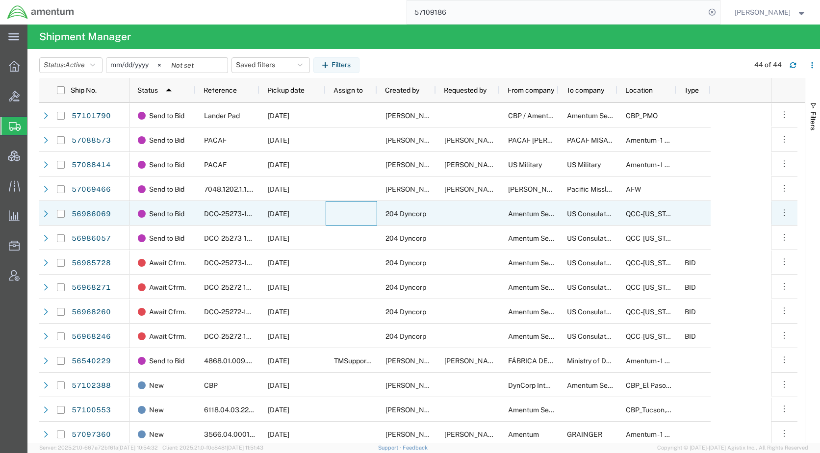
click at [351, 222] on div at bounding box center [351, 213] width 51 height 25
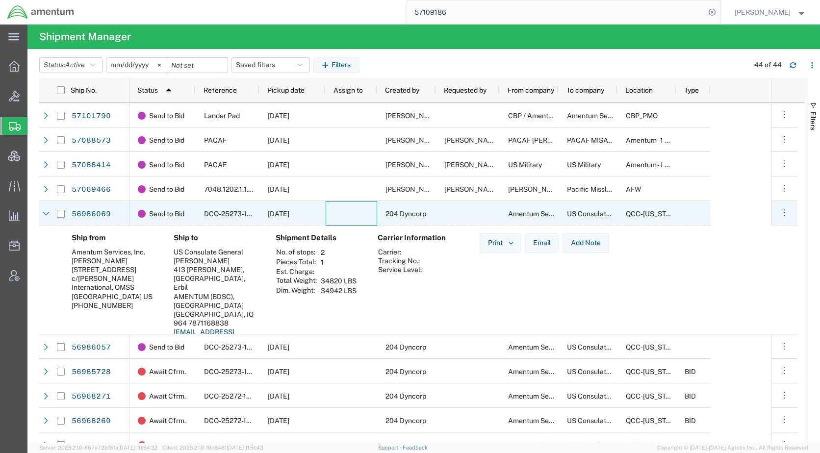
click at [351, 222] on div at bounding box center [351, 213] width 51 height 25
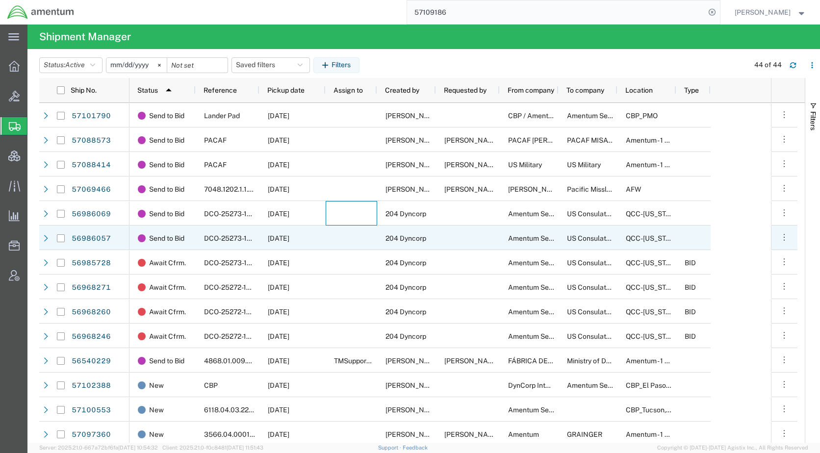
click at [357, 248] on div at bounding box center [351, 238] width 51 height 25
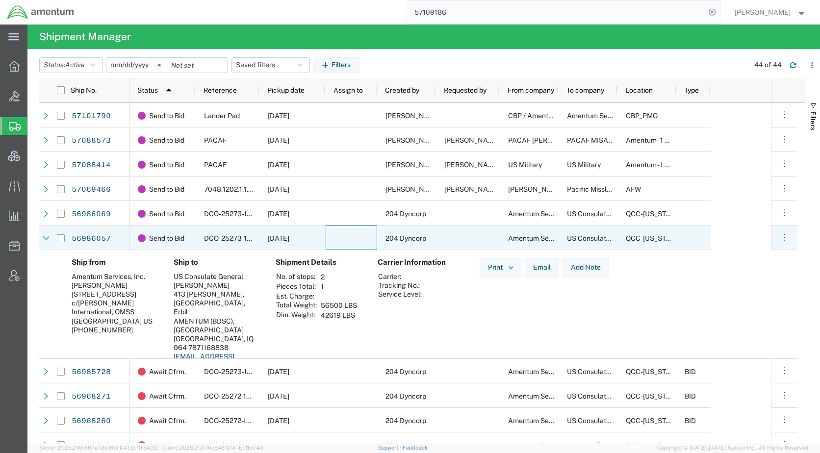
click at [357, 248] on div at bounding box center [351, 238] width 51 height 25
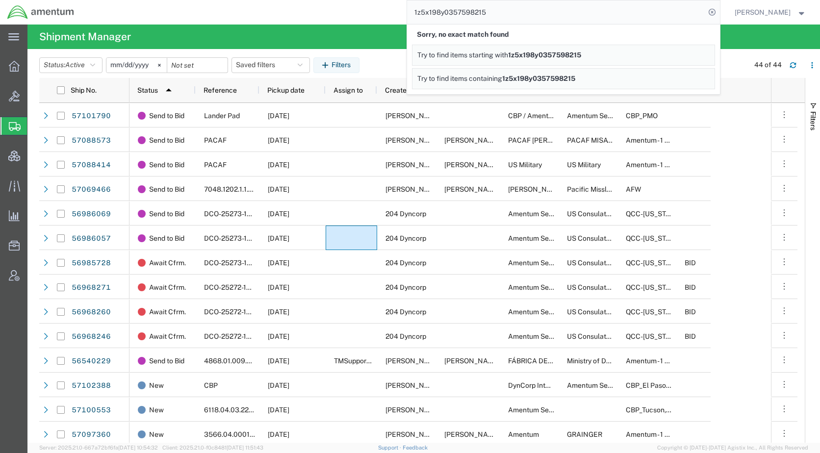
drag, startPoint x: 518, startPoint y: 13, endPoint x: 423, endPoint y: 17, distance: 95.2
click at [423, 17] on form "1z5x198y0357598215 Sorry, no exact match found Try to find items starting with …" at bounding box center [564, 12] width 314 height 25
paste input "57109948"
type input "57109948"
click at [719, 12] on icon at bounding box center [712, 12] width 14 height 14
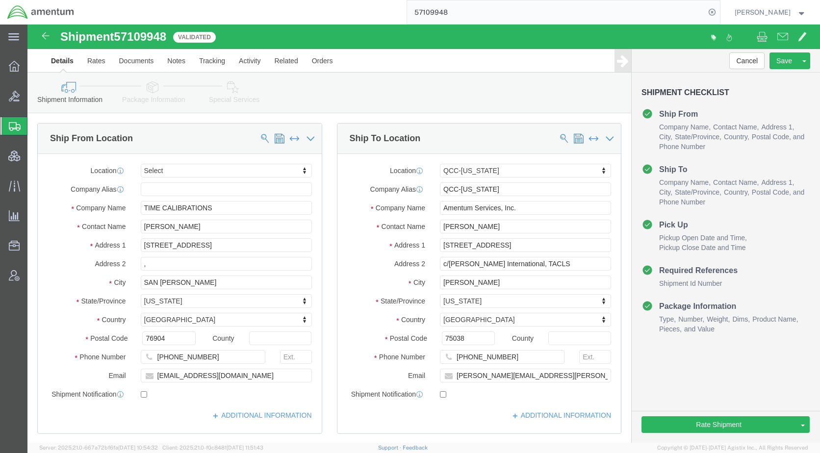
select select
select select "42668"
click icon
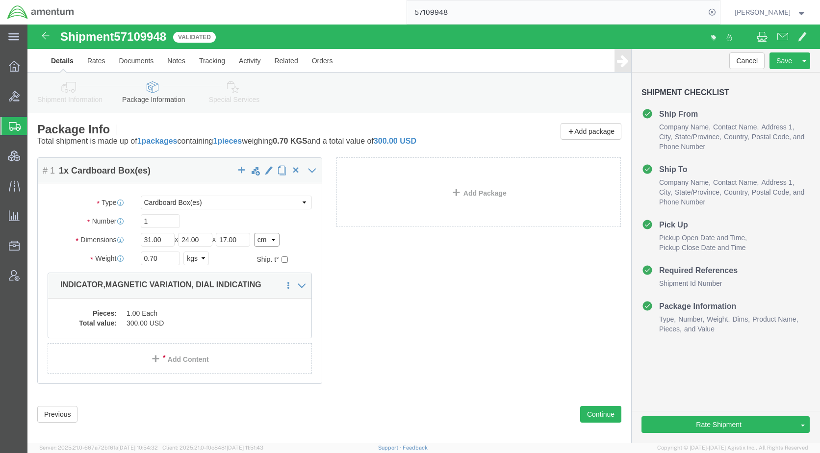
click select "Select cm ft in"
select select "IN"
click select "Select cm ft in"
type input "12.20"
type input "9.45"
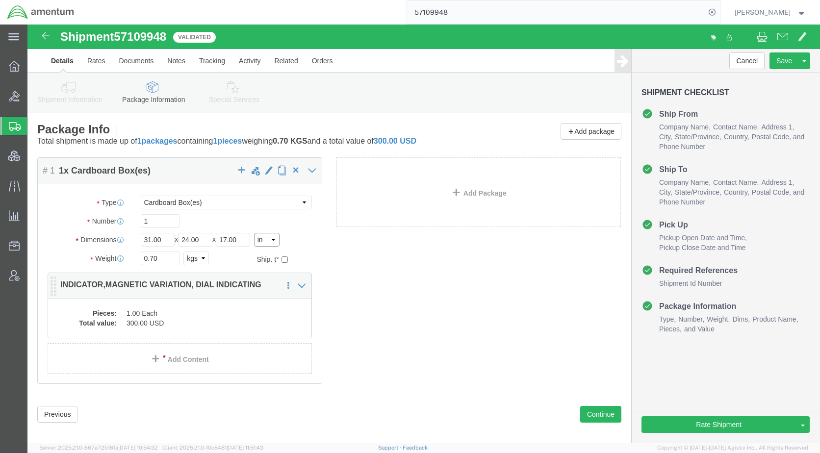
type input "6.69"
click select "Select kgs lbs"
select select "LBS"
click select "Select kgs lbs"
type input "1.54"
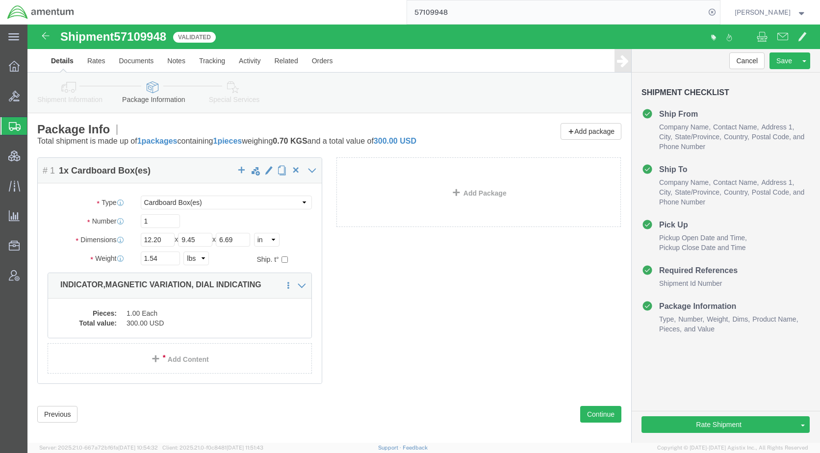
click icon
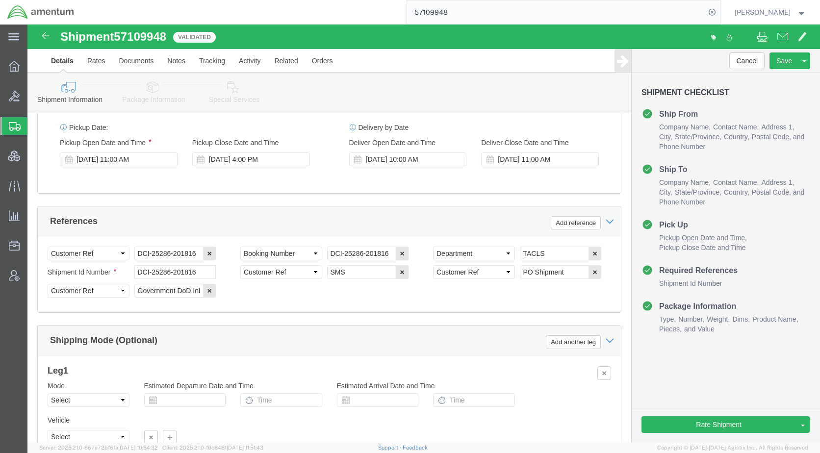
scroll to position [637, 0]
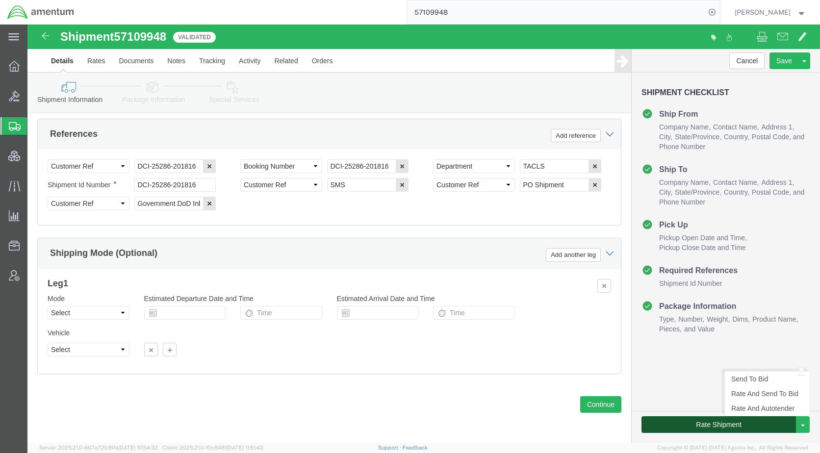
click button "Rate Shipment"
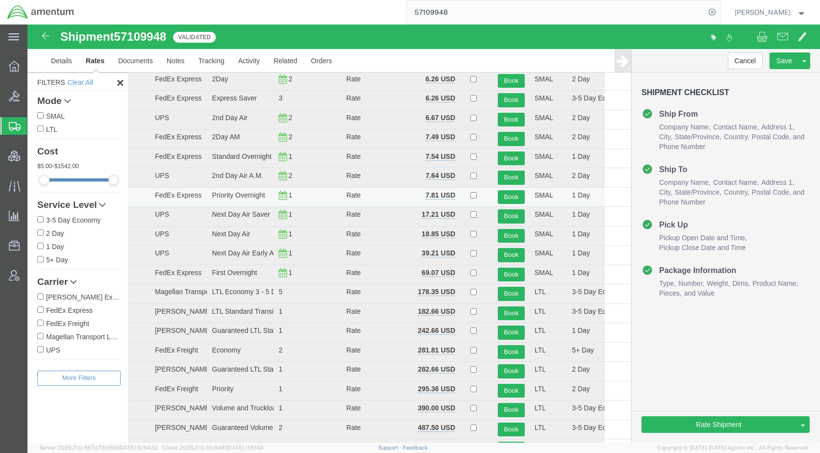
scroll to position [25, 0]
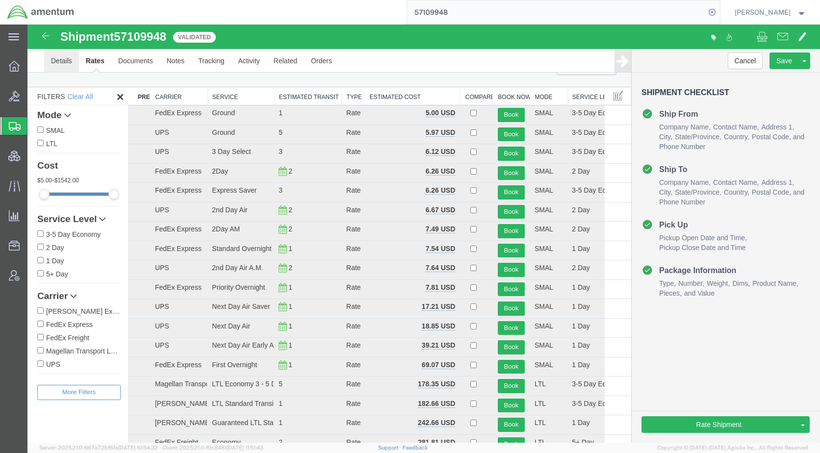
click at [51, 58] on link "Details" at bounding box center [61, 61] width 35 height 24
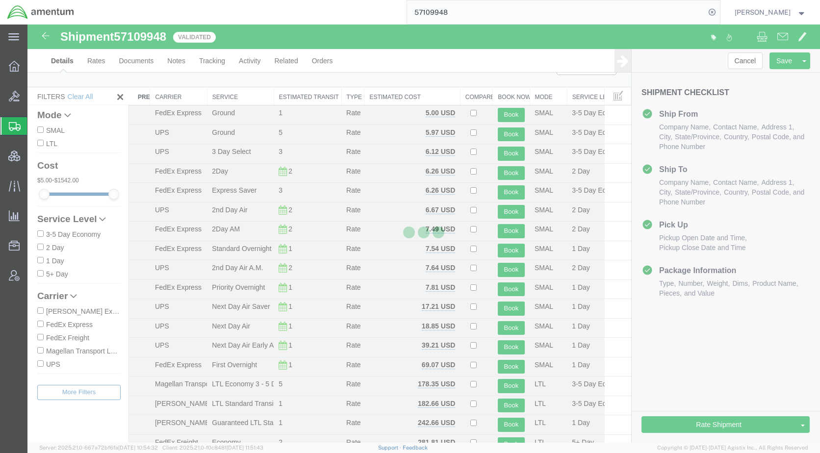
select select "42668"
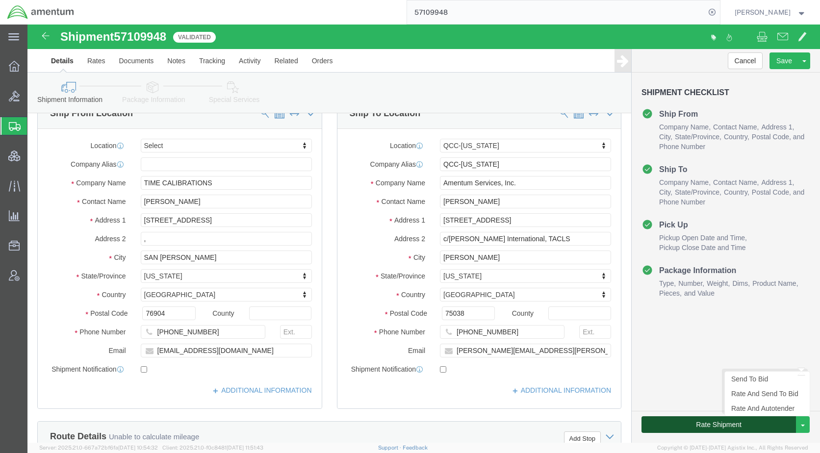
click button "Rate Shipment"
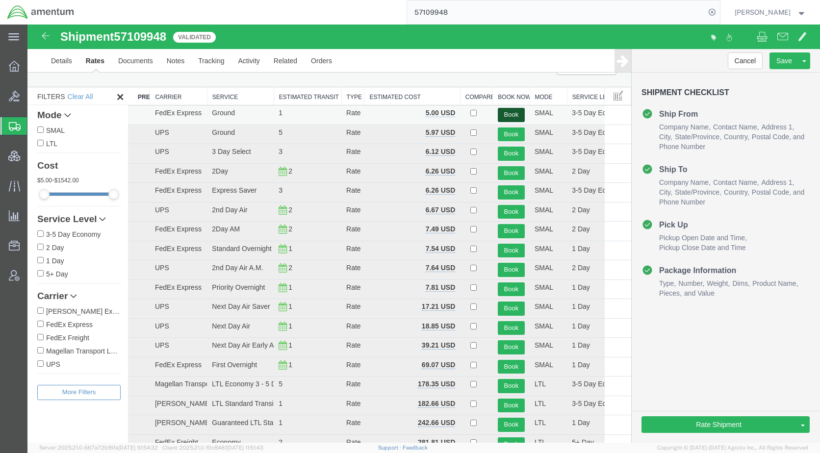
click at [515, 112] on button "Book" at bounding box center [511, 115] width 27 height 14
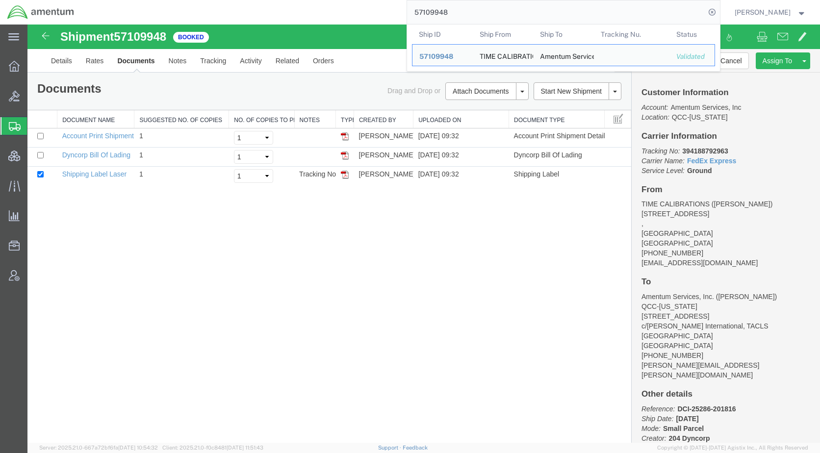
drag, startPoint x: 532, startPoint y: 39, endPoint x: 417, endPoint y: 26, distance: 116.0
paste input "75"
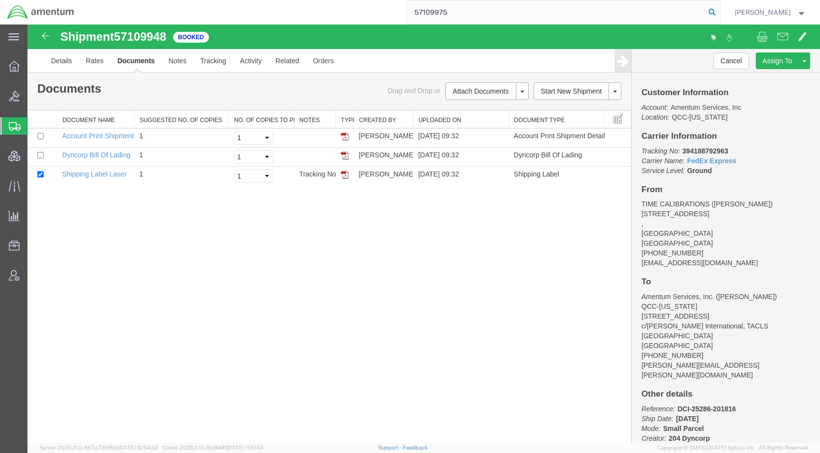
type input "57109975"
click at [719, 11] on icon at bounding box center [712, 12] width 14 height 14
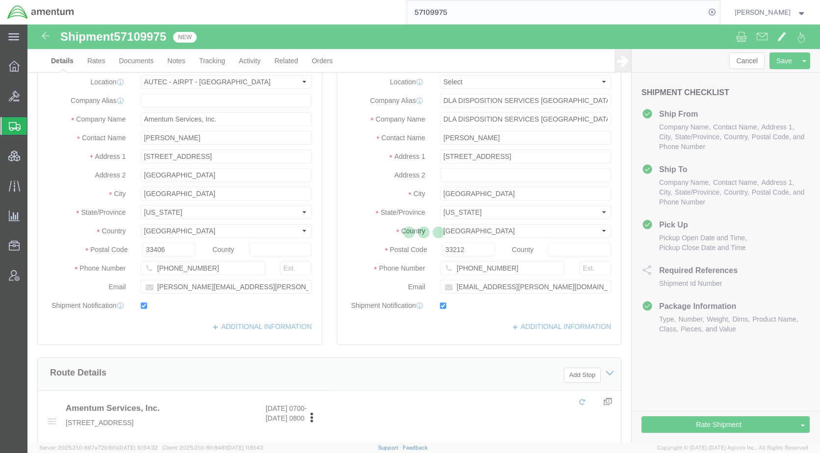
select select "53953"
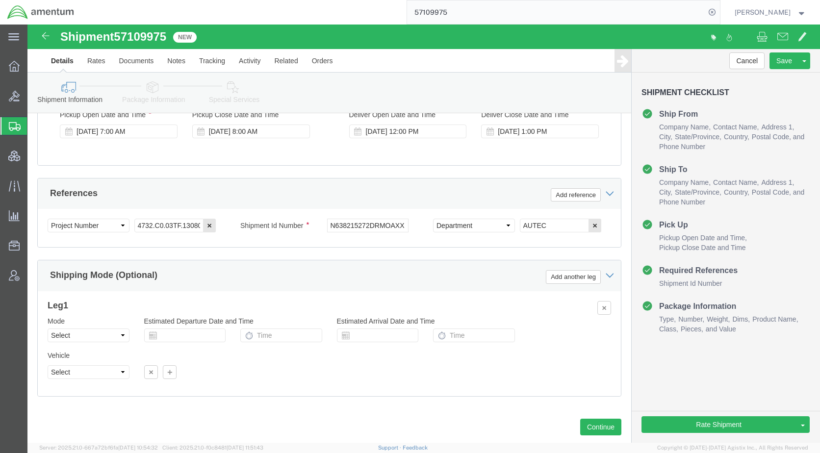
scroll to position [568, 0]
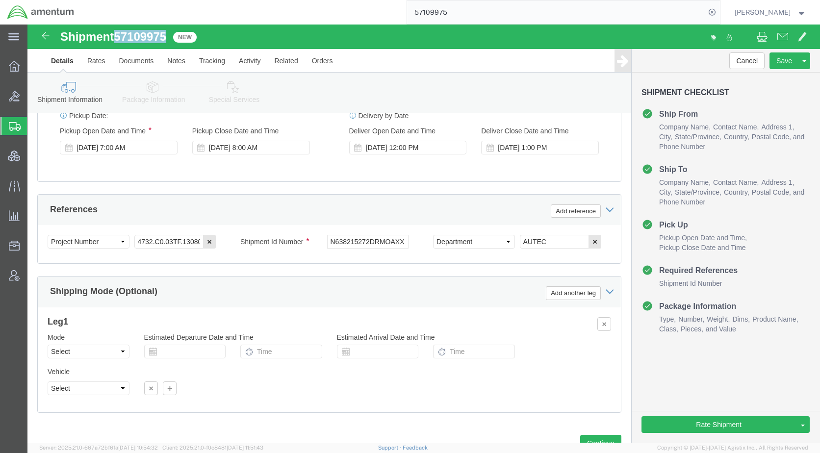
drag, startPoint x: 146, startPoint y: 16, endPoint x: 91, endPoint y: 19, distance: 55.0
click div "Shipment 57109975 New"
copy span "57109975"
drag, startPoint x: 300, startPoint y: 228, endPoint x: 377, endPoint y: 229, distance: 77.0
click div "Select Account Type Activity ID Airline Appointment Number ASN Batch Request # …"
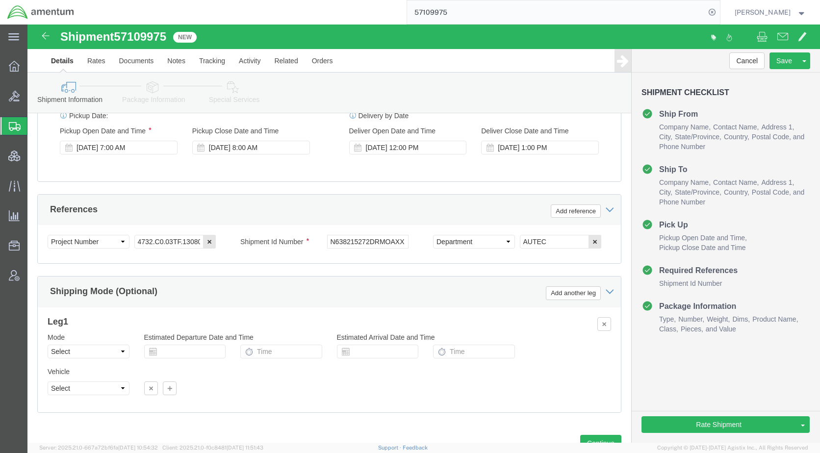
drag, startPoint x: 357, startPoint y: 225, endPoint x: 320, endPoint y: 240, distance: 40.3
click div "Select Account Type Activity ID Airline Appointment Number ASN Batch Request # …"
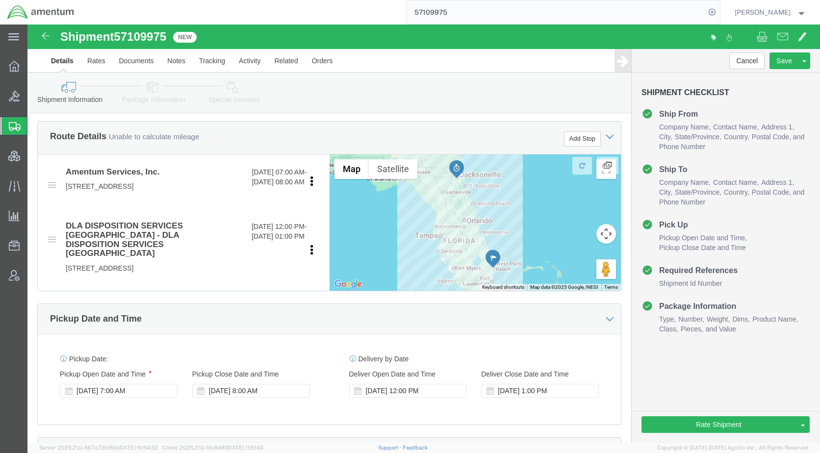
scroll to position [78, 0]
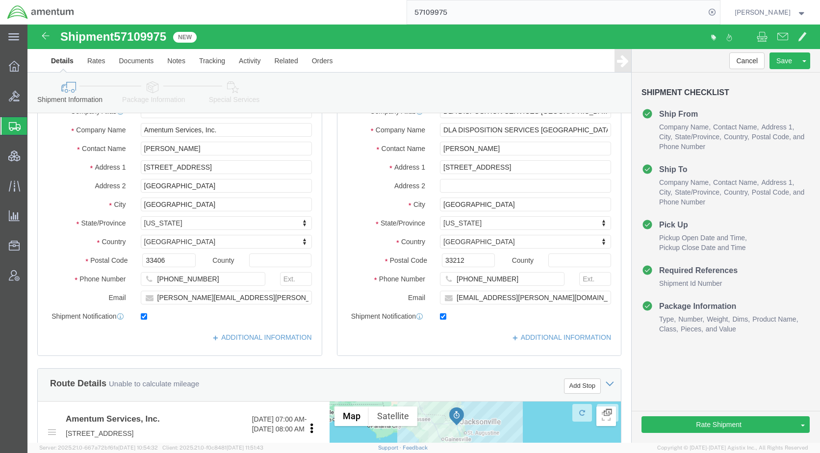
click icon
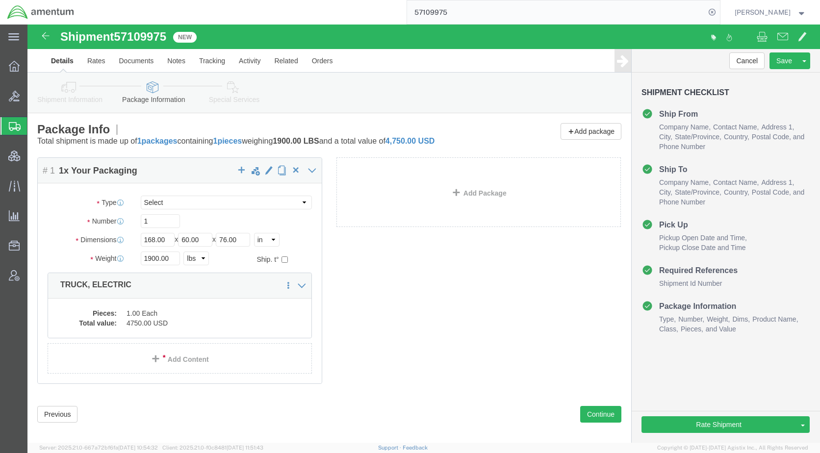
click icon
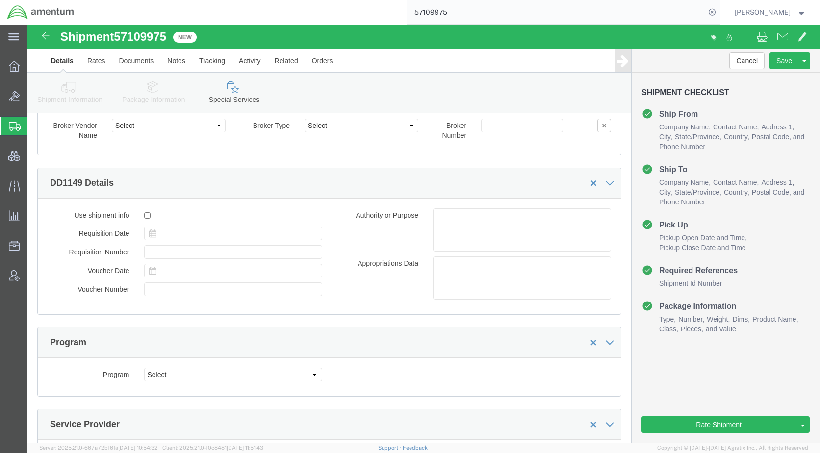
scroll to position [1348, 0]
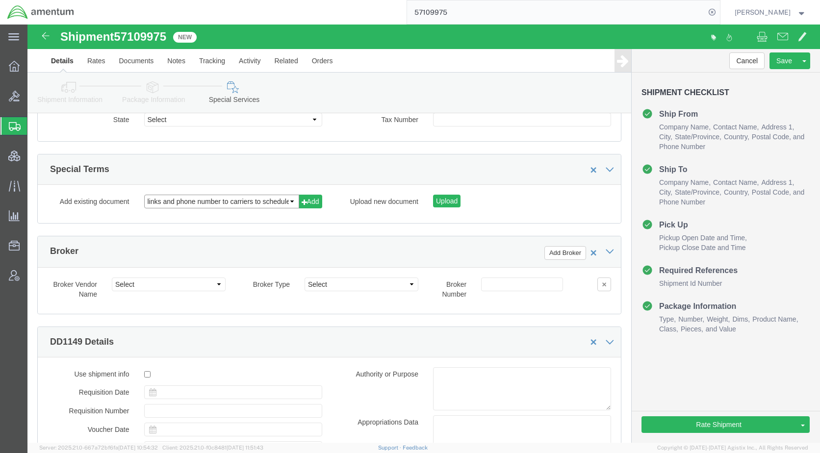
click select "links and phone number to carriers to schedule a pickup instructions for US imp…"
select select "109858247"
click select "links and phone number to carriers to schedule a pickup instructions for US imp…"
click button "Add"
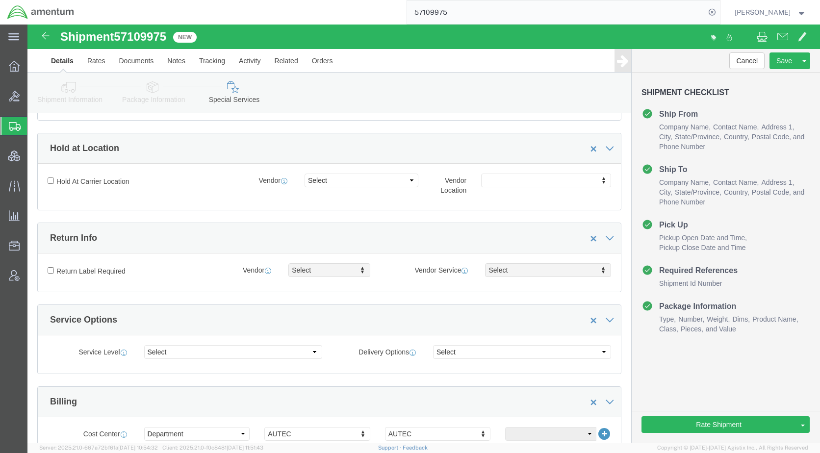
scroll to position [0, 0]
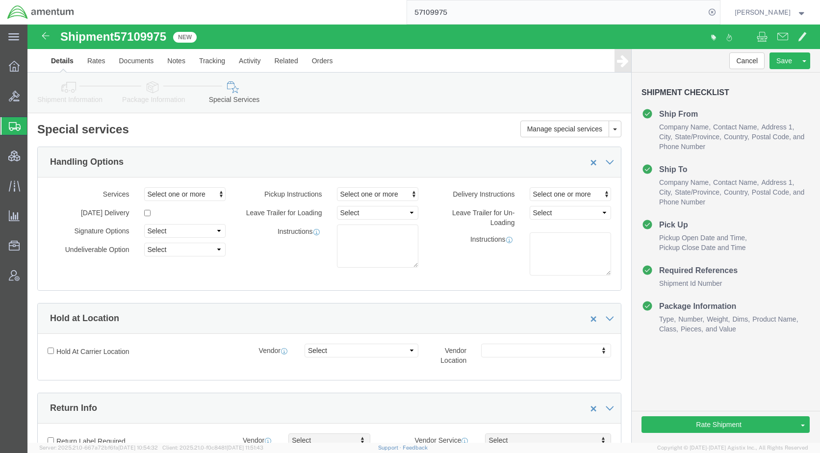
click icon
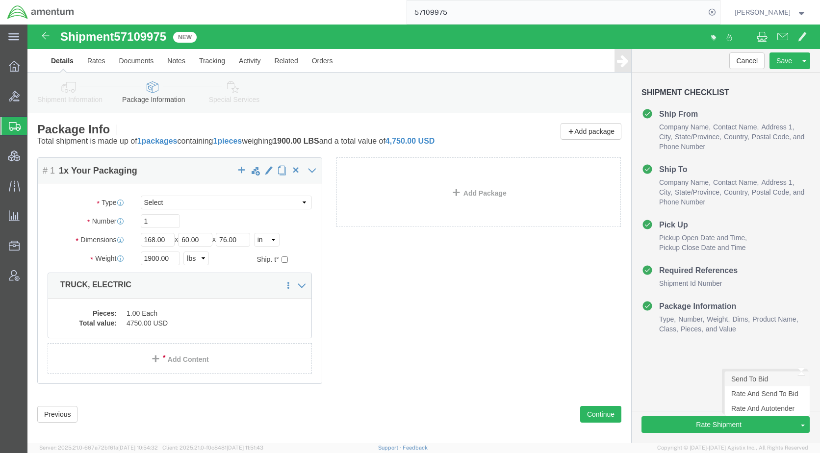
click link "Send To Bid"
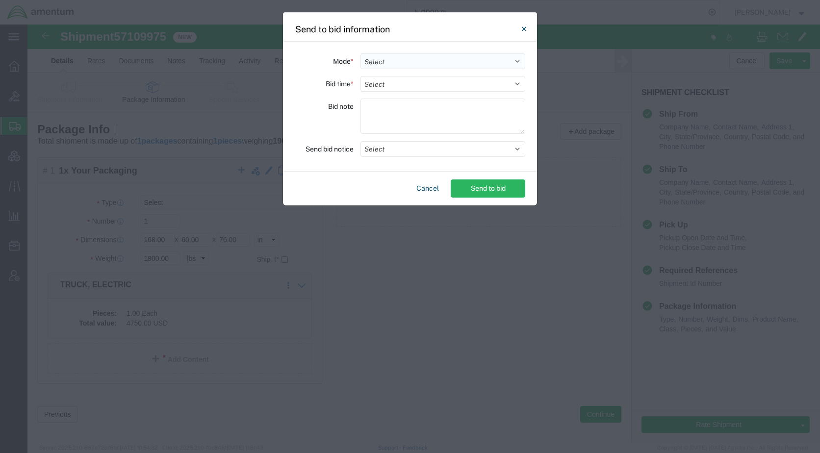
click at [394, 64] on select "Select Small Parcel Truckload Air Rail Less than Truckload Ocean Freight Multi-…" at bounding box center [442, 61] width 165 height 16
select select "TL"
click at [360, 53] on select "Select Small Parcel Truckload Air Rail Less than Truckload Ocean Freight Multi-…" at bounding box center [442, 61] width 165 height 16
click at [397, 85] on select "Select 30 Min (Rush) 1 Hour (Rush) 2 Hours (Rush) 4 Hours (Rush) 8 Hours (Rush)…" at bounding box center [442, 84] width 165 height 16
select select "2"
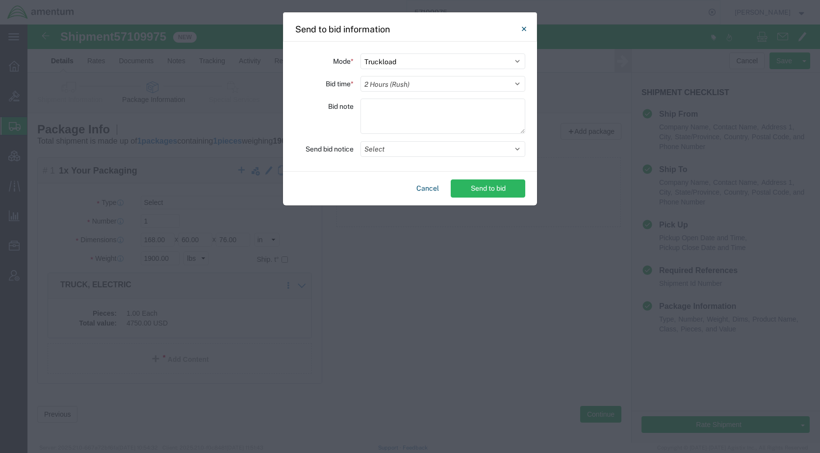
click at [360, 76] on select "Select 30 Min (Rush) 1 Hour (Rush) 2 Hours (Rush) 4 Hours (Rush) 8 Hours (Rush)…" at bounding box center [442, 84] width 165 height 16
click at [396, 149] on button "Select" at bounding box center [442, 149] width 165 height 16
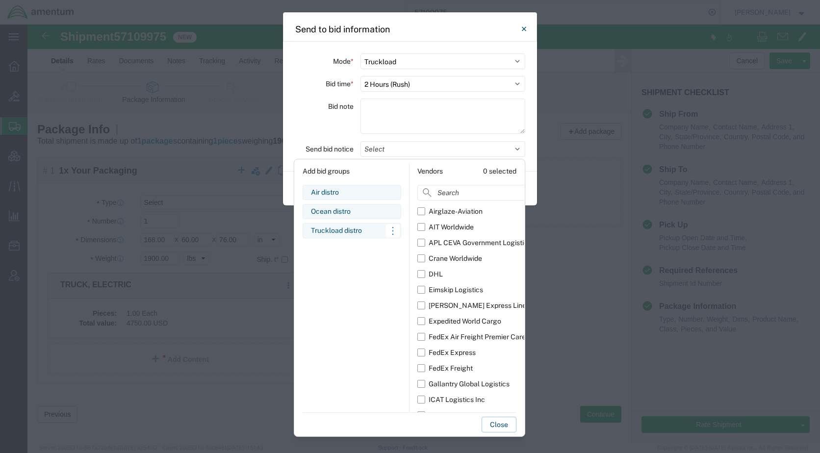
click at [355, 231] on div "Truckload distro" at bounding box center [352, 231] width 82 height 10
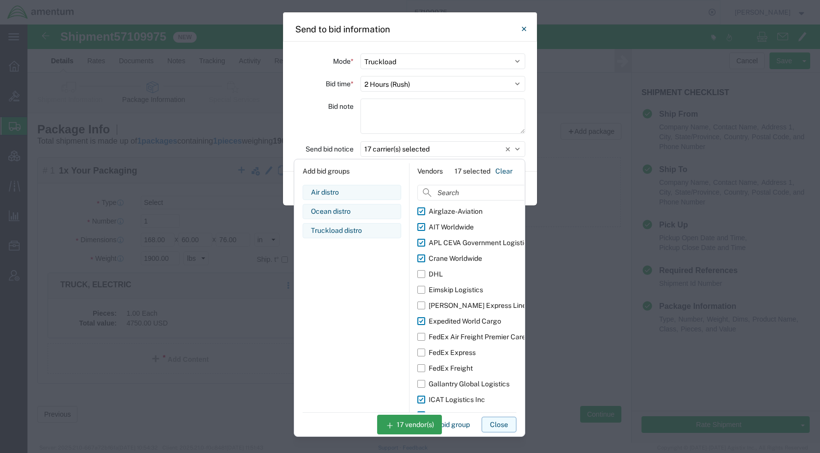
click at [494, 425] on button "Close" at bounding box center [499, 425] width 35 height 16
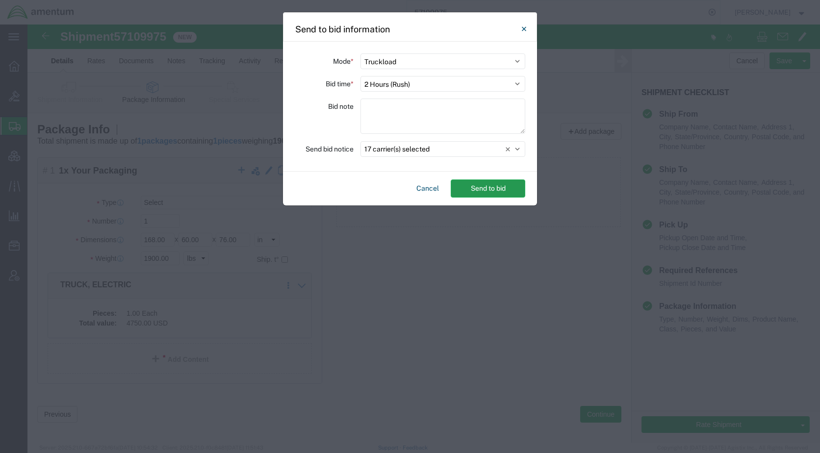
click at [493, 188] on button "Send to bid" at bounding box center [488, 188] width 75 height 18
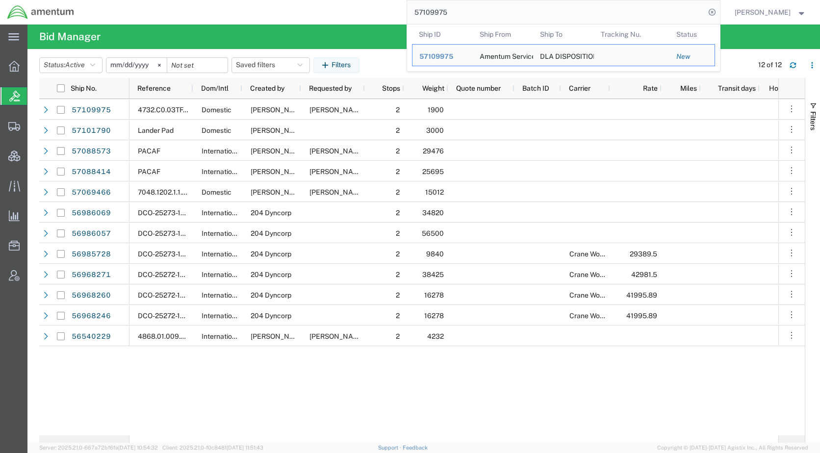
click at [495, 12] on input "57109975" at bounding box center [556, 12] width 298 height 24
click at [453, 61] on div "57109975" at bounding box center [442, 56] width 47 height 10
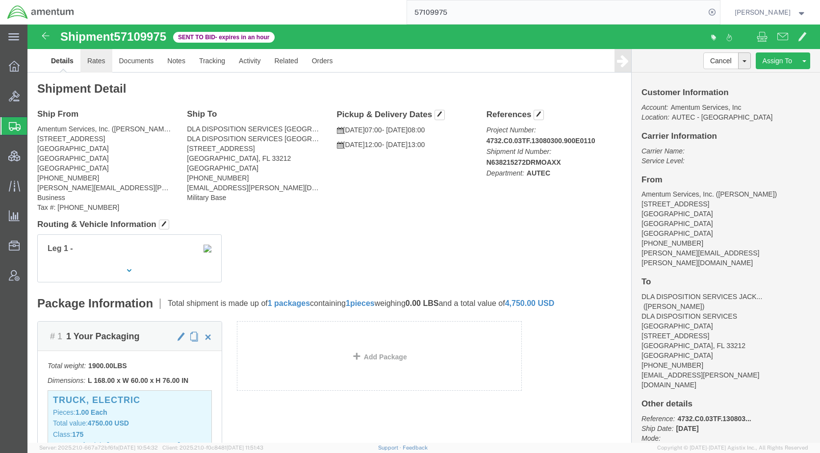
click link "Rates"
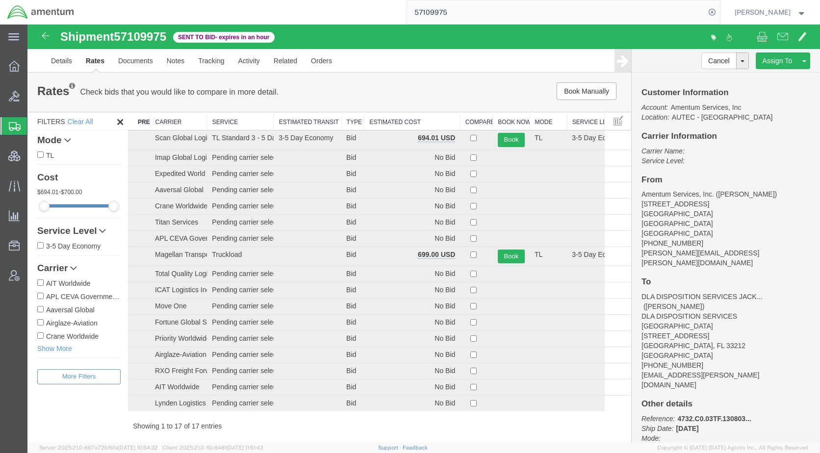
click at [394, 119] on th "Estimated Cost" at bounding box center [412, 121] width 96 height 18
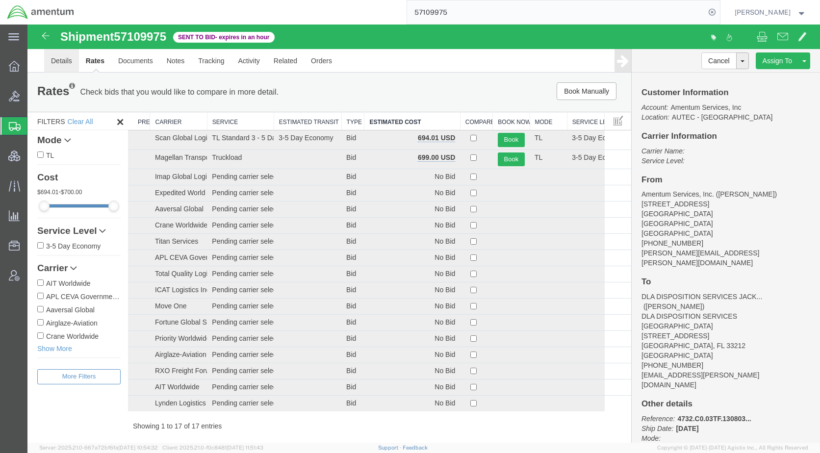
click at [61, 65] on link "Details" at bounding box center [61, 61] width 35 height 24
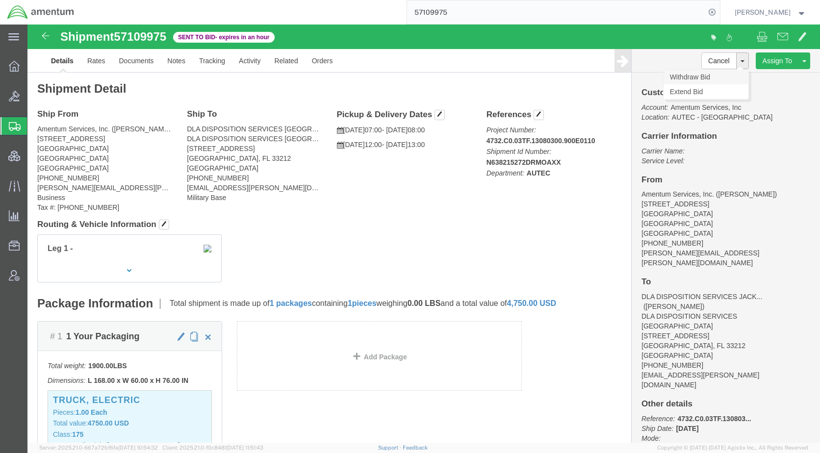
click link "Withdraw Bid"
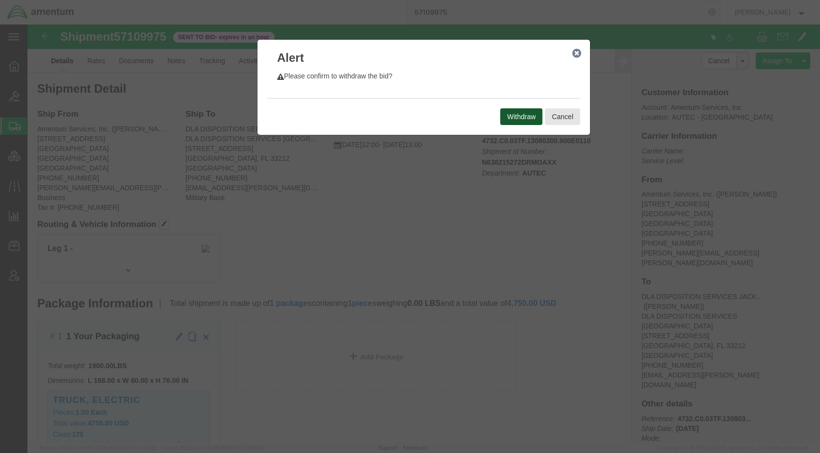
click button "Withdraw"
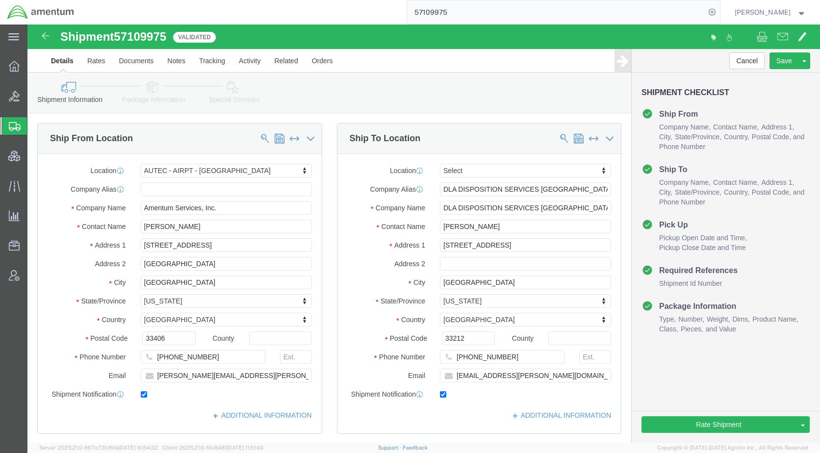
select select "53953"
select select
click link "Notes"
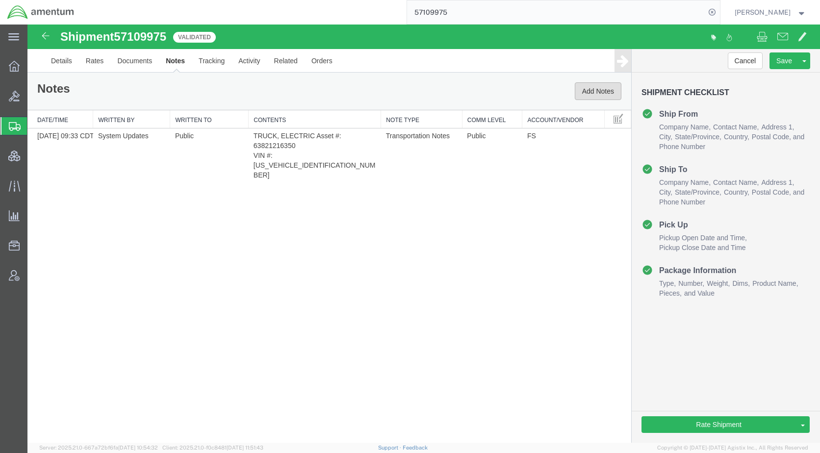
click at [590, 94] on button "Add Notes" at bounding box center [598, 91] width 47 height 18
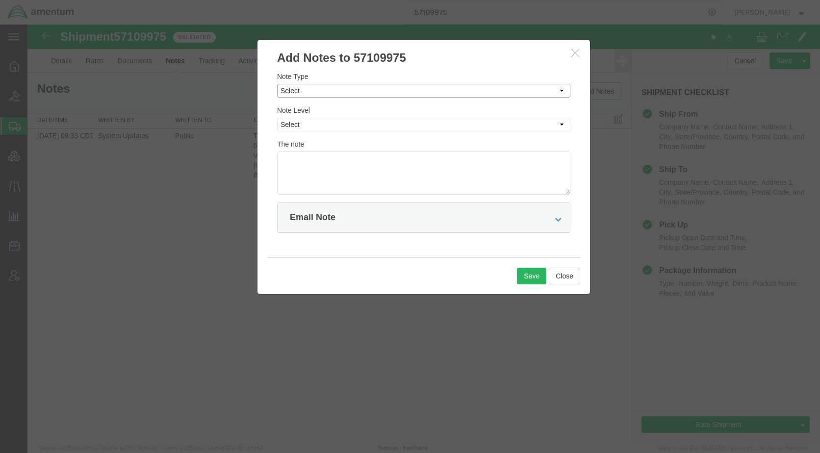
click at [350, 94] on select "Select Approval Bid Notes Carrier Change Notes Claim Notes Content Hazmat Notes…" at bounding box center [423, 91] width 293 height 14
select select "BID_NOTES"
click at [277, 84] on select "Select Approval Bid Notes Carrier Change Notes Claim Notes Content Hazmat Notes…" at bounding box center [423, 91] width 293 height 14
click at [339, 145] on div "The note" at bounding box center [423, 167] width 293 height 56
click at [328, 118] on select "Select Private to Account Private to Vendor Public" at bounding box center [423, 125] width 293 height 14
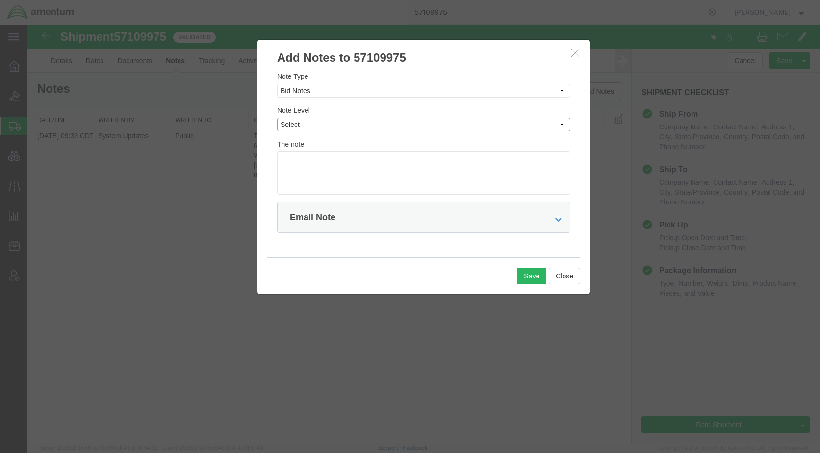
select select "PUBLIC"
click at [277, 118] on select "Select Private to Account Private to Vendor Public" at bounding box center [423, 125] width 293 height 14
click at [323, 171] on textarea at bounding box center [423, 173] width 293 height 43
type textarea "Trailer with ramps required."
click at [532, 278] on button "Save" at bounding box center [531, 276] width 29 height 17
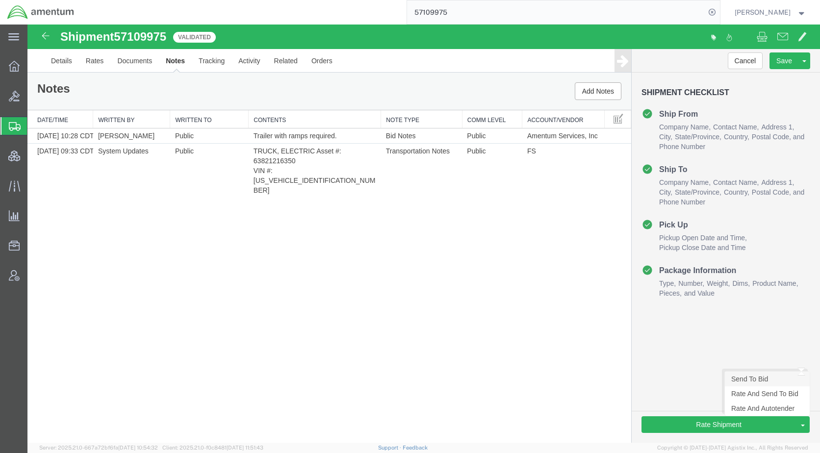
click at [752, 380] on link "Send To Bid" at bounding box center [767, 379] width 85 height 15
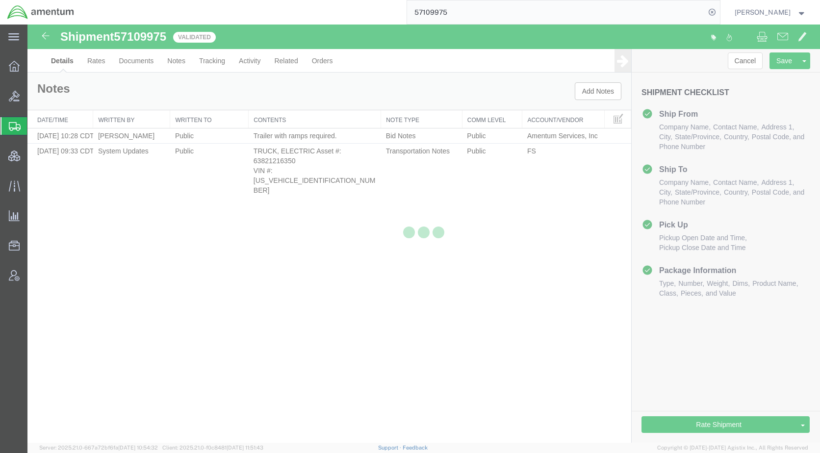
select select "53953"
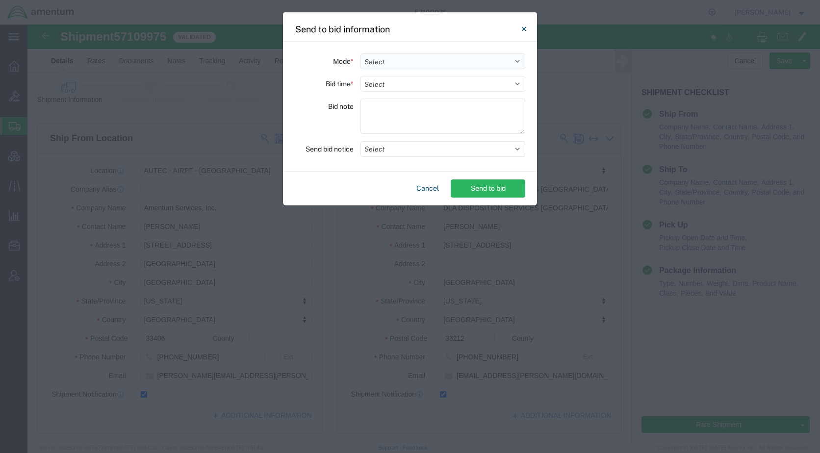
click at [403, 64] on select "Select Small Parcel Truckload Air Rail Less than Truckload Ocean Freight Multi-…" at bounding box center [442, 61] width 165 height 16
select select "TL"
click at [360, 53] on select "Select Small Parcel Truckload Air Rail Less than Truckload Ocean Freight Multi-…" at bounding box center [442, 61] width 165 height 16
click at [400, 91] on select "Select 30 Min (Rush) 1 Hour (Rush) 2 Hours (Rush) 4 Hours (Rush) 8 Hours (Rush)…" at bounding box center [442, 84] width 165 height 16
select select "1"
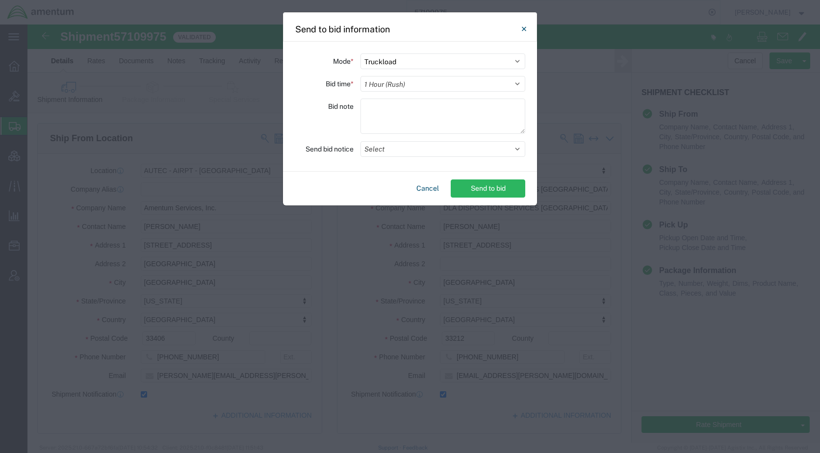
click at [360, 76] on select "Select 30 Min (Rush) 1 Hour (Rush) 2 Hours (Rush) 4 Hours (Rush) 8 Hours (Rush)…" at bounding box center [442, 84] width 165 height 16
click at [404, 146] on button "Select" at bounding box center [442, 149] width 165 height 16
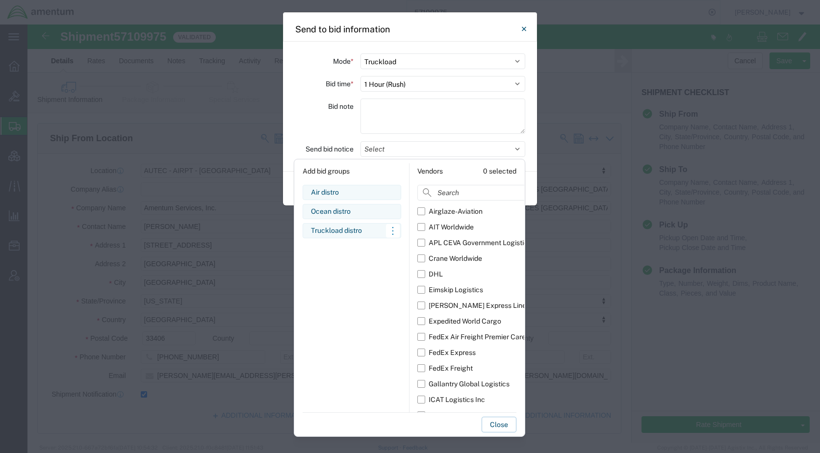
click at [358, 229] on div "Truckload distro" at bounding box center [352, 231] width 82 height 10
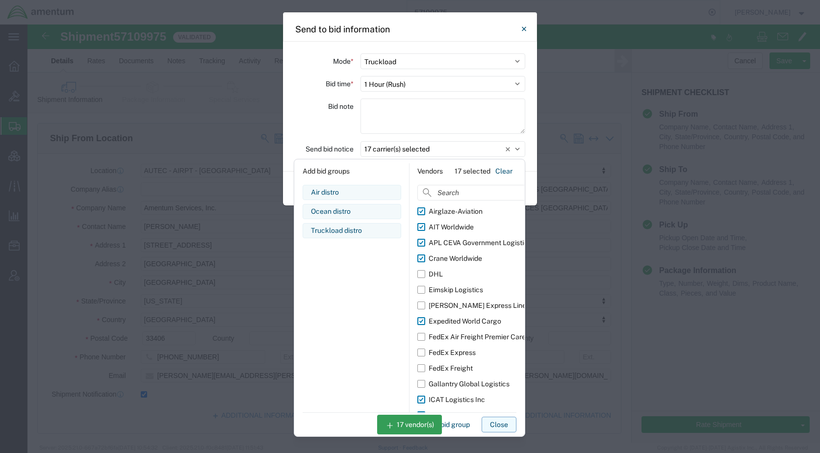
click at [495, 431] on button "Close" at bounding box center [499, 425] width 35 height 16
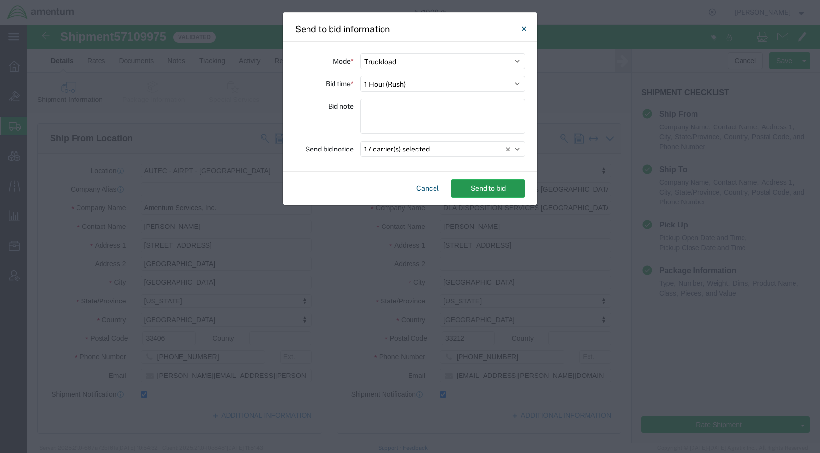
click at [494, 192] on button "Send to bid" at bounding box center [488, 188] width 75 height 18
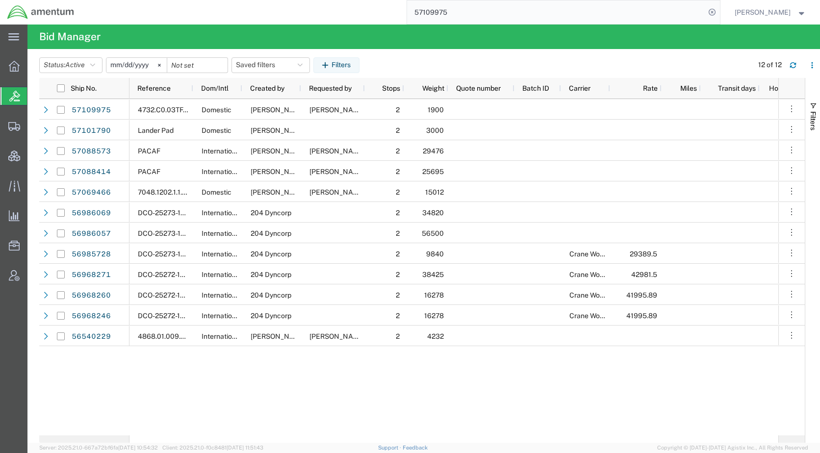
click at [504, 12] on input "57109975" at bounding box center [556, 12] width 298 height 24
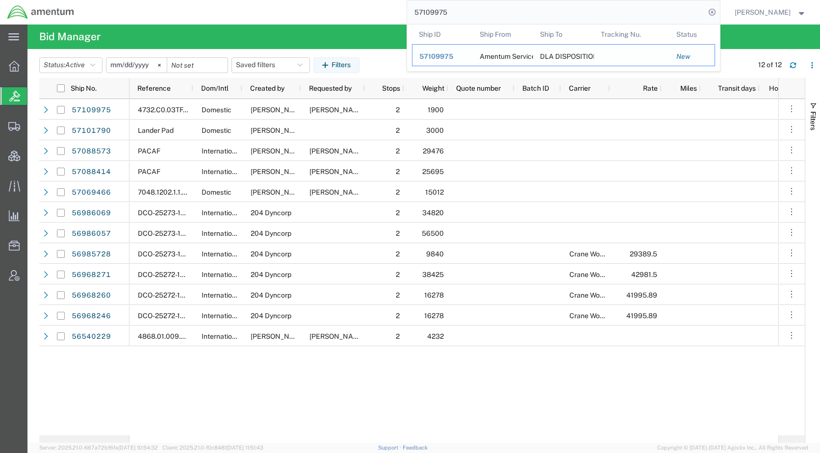
click at [448, 52] on span "57109975" at bounding box center [436, 56] width 34 height 8
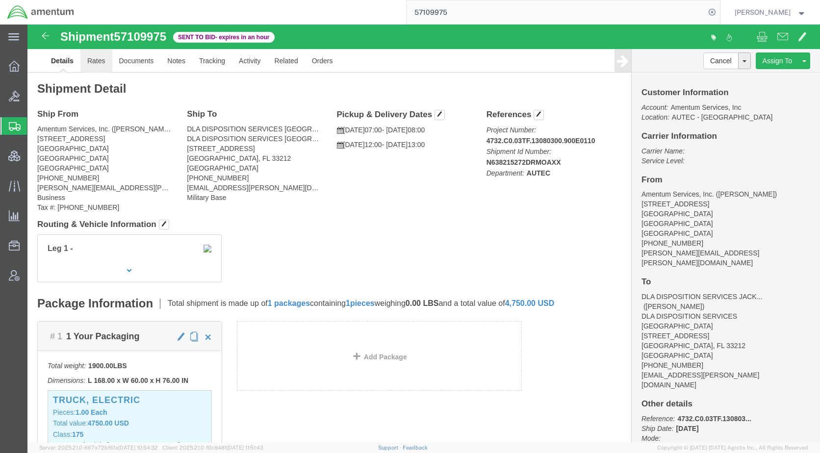
click link "Rates"
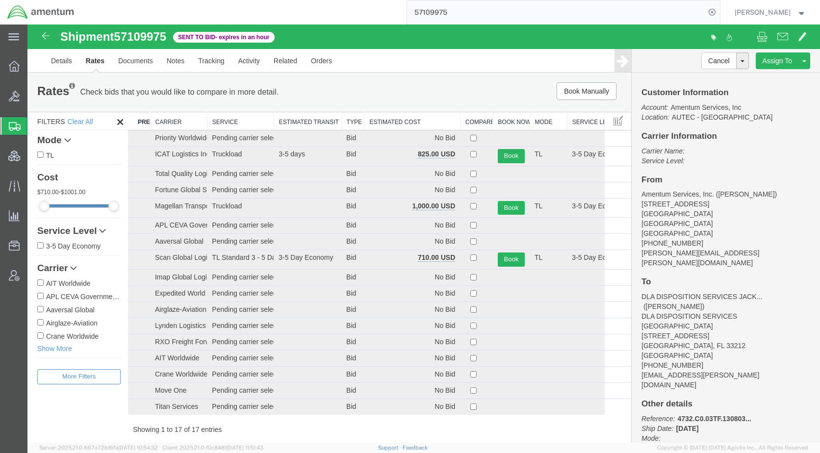
click at [367, 124] on th "Estimated Cost" at bounding box center [412, 121] width 96 height 18
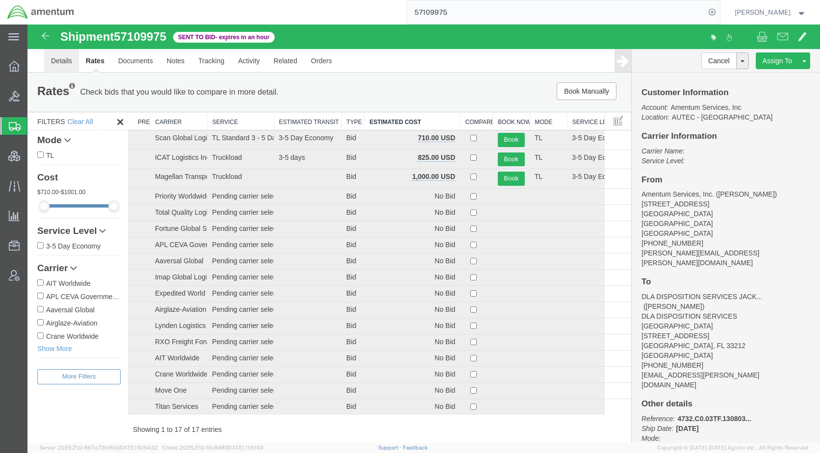
click at [69, 58] on link "Details" at bounding box center [61, 61] width 35 height 24
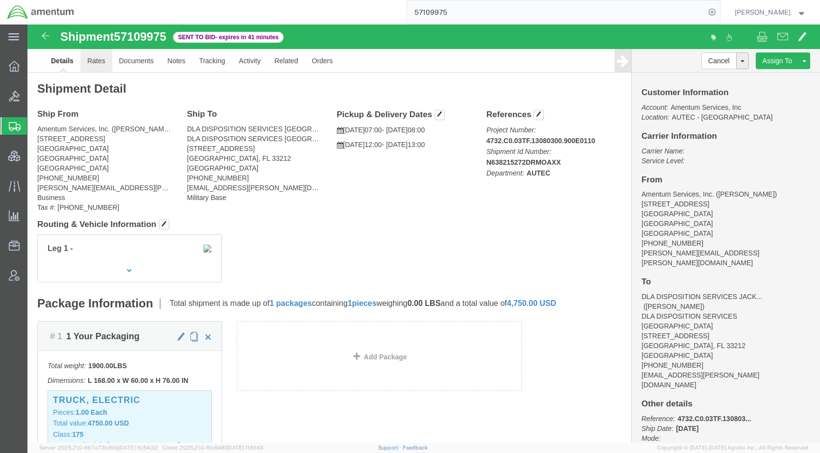
click link "Rates"
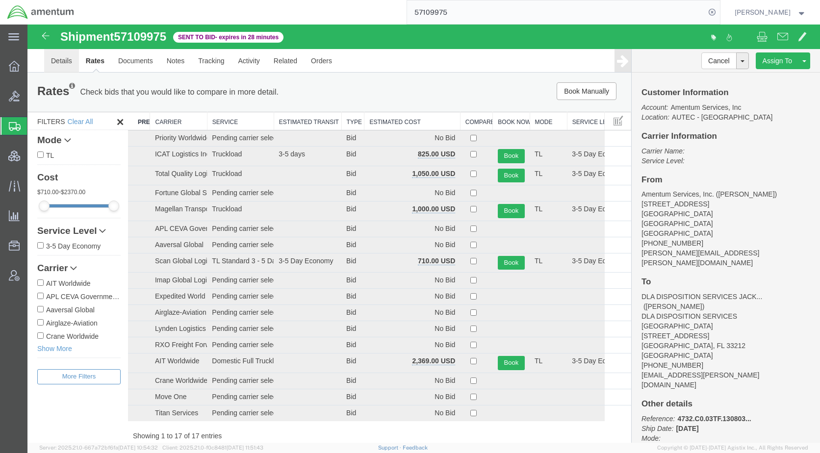
click at [56, 67] on link "Details" at bounding box center [61, 61] width 35 height 24
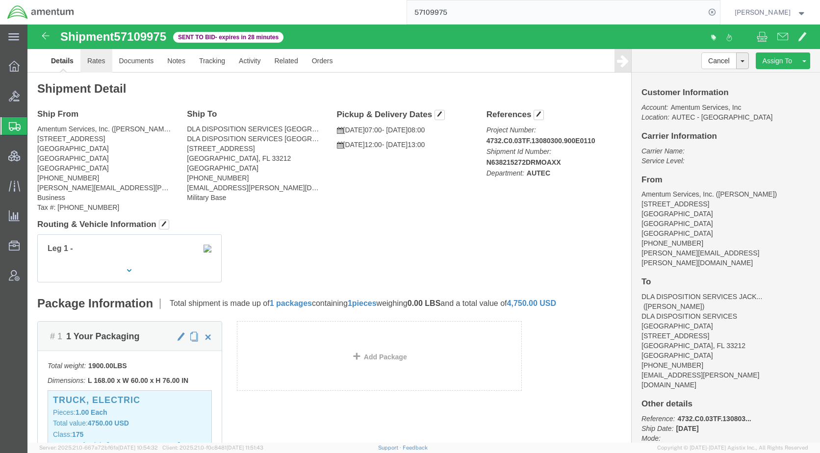
click link "Rates"
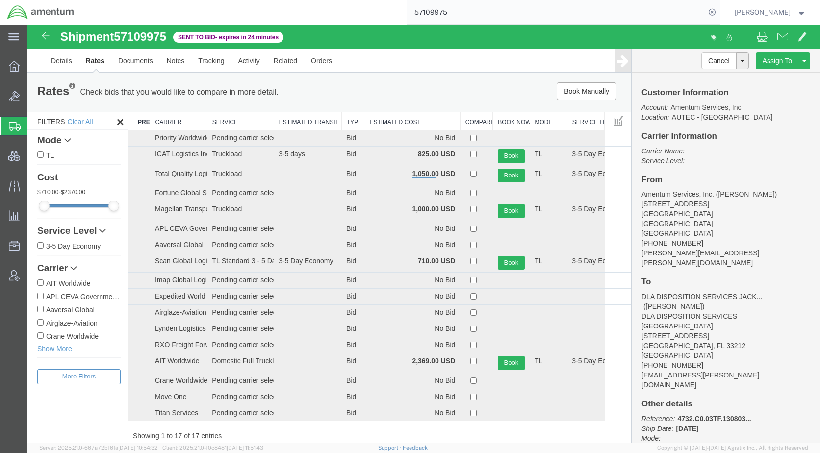
click at [392, 123] on th "Estimated Cost" at bounding box center [412, 121] width 96 height 18
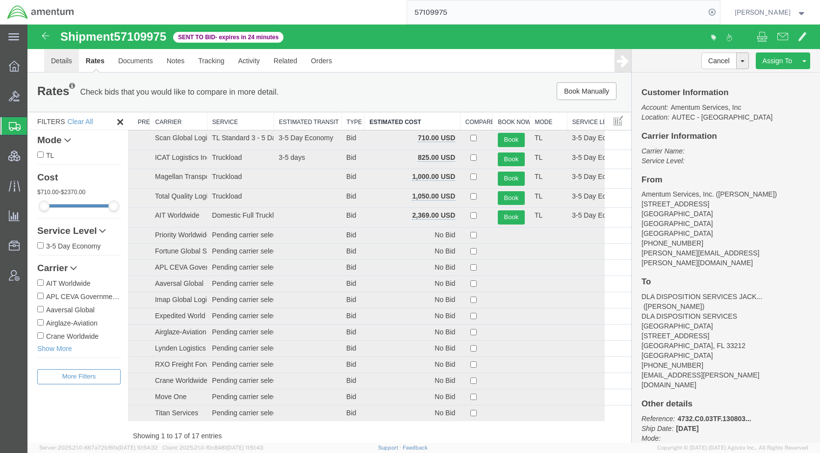
click at [62, 56] on link "Details" at bounding box center [61, 61] width 35 height 24
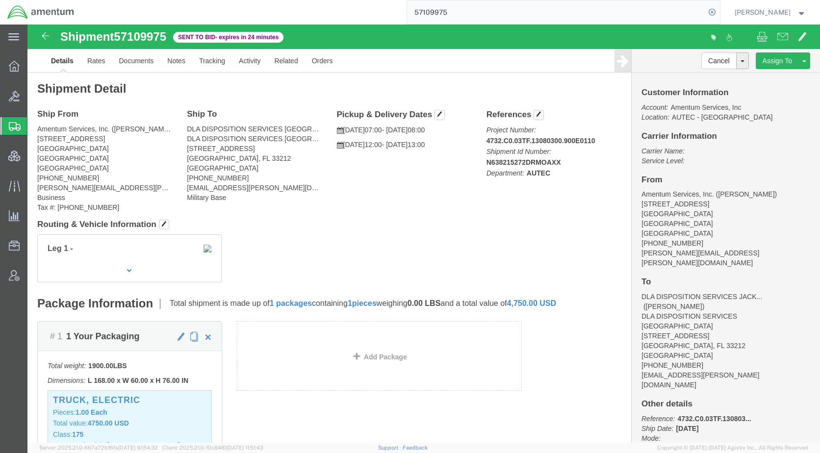
click address "DLA DISPOSITION SERVICES [GEOGRAPHIC_DATA] ([PERSON_NAME]) DLA DISPOSITION SERV…"
click div "Leg 1 -"
click link "Rates"
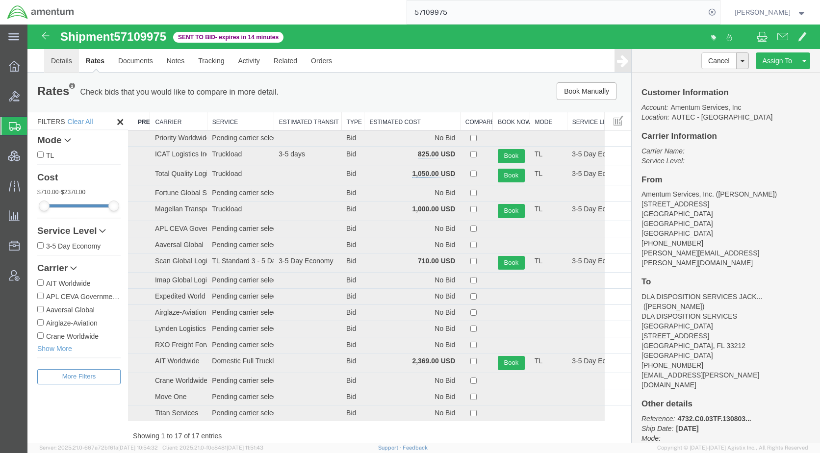
click at [63, 58] on link "Details" at bounding box center [61, 61] width 35 height 24
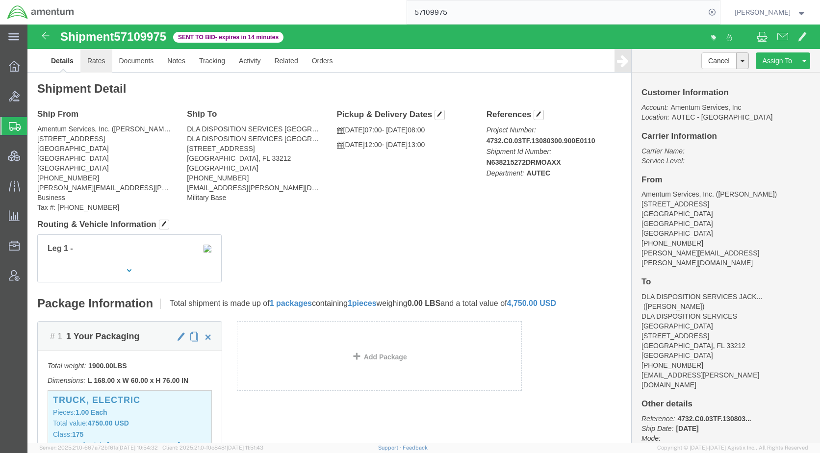
drag, startPoint x: 65, startPoint y: 39, endPoint x: 105, endPoint y: 66, distance: 48.0
click link "Rates"
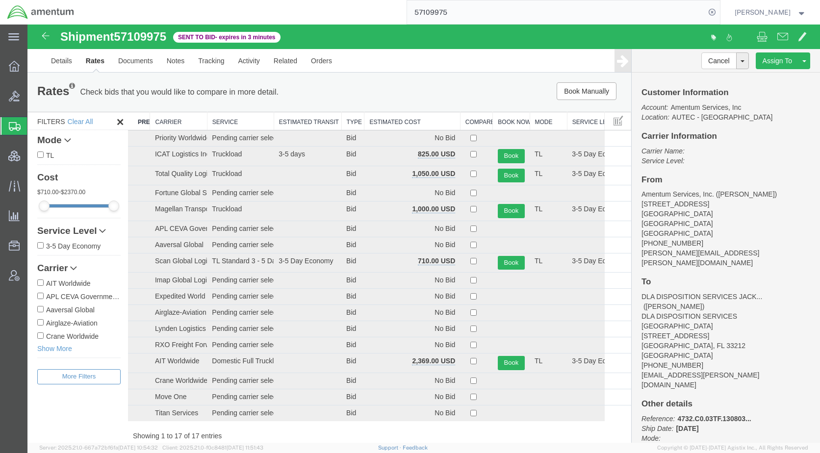
click at [397, 123] on th "Estimated Cost" at bounding box center [412, 121] width 96 height 18
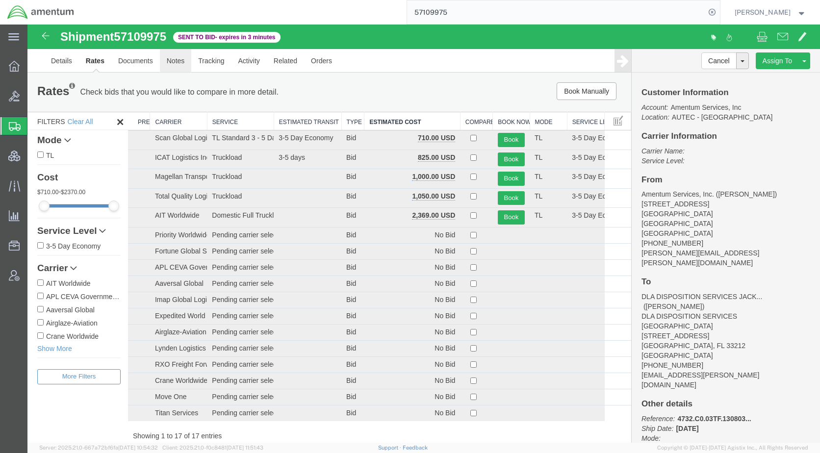
click at [182, 63] on link "Notes" at bounding box center [176, 61] width 32 height 24
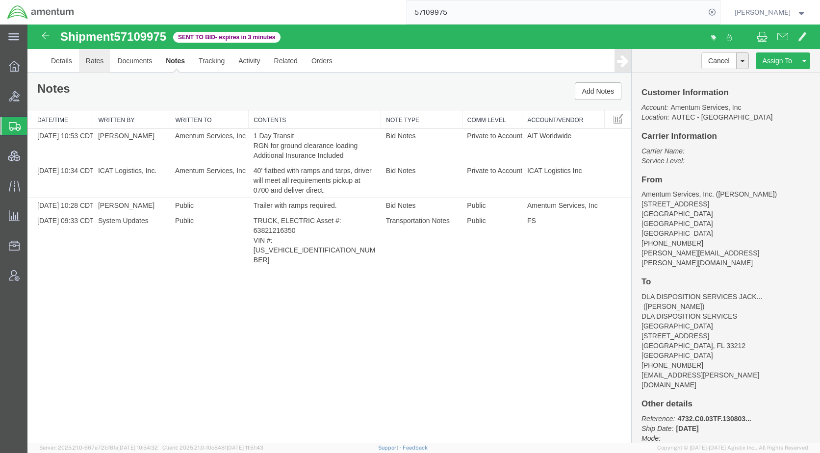
click at [89, 61] on link "Rates" at bounding box center [95, 61] width 32 height 24
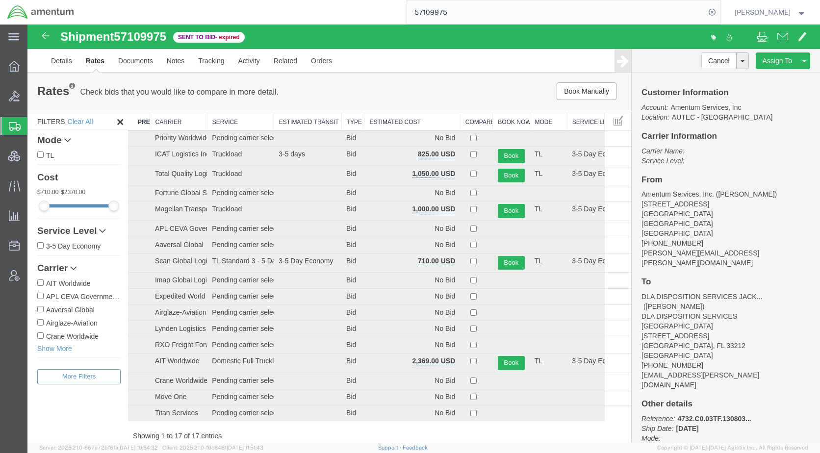
click at [382, 127] on th "Estimated Cost" at bounding box center [412, 121] width 96 height 18
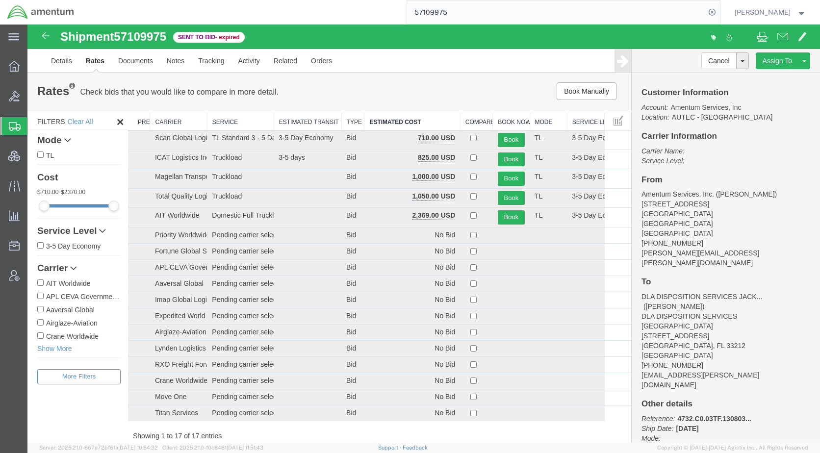
click at [525, 100] on div "Book Manually Pause Continue" at bounding box center [504, 91] width 250 height 18
click at [699, 92] on link "Extend Bid" at bounding box center [706, 91] width 85 height 15
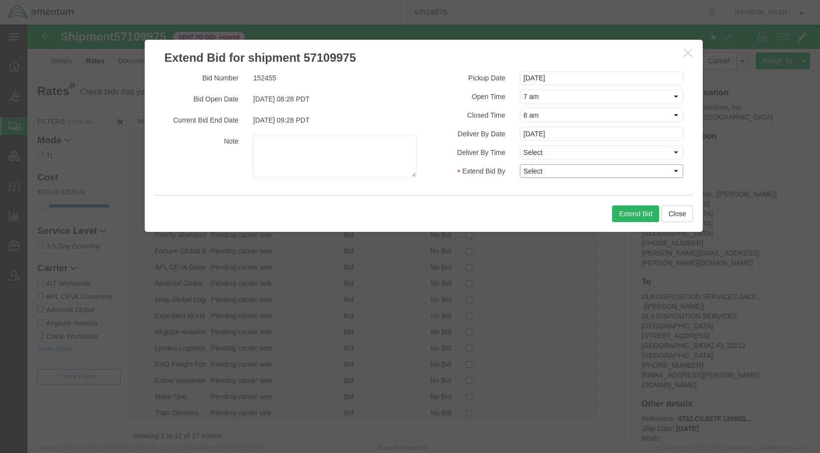
click at [550, 172] on select "Select 30 Min (Rush) 1 Hour (Rush) 2 Hours (Rush) 4 Hours (Rush) 8 Hours (Rush)…" at bounding box center [601, 171] width 163 height 14
select select "0.5"
click at [520, 164] on select "Select 30 Min (Rush) 1 Hour (Rush) 2 Hours (Rush) 4 Hours (Rush) 8 Hours (Rush)…" at bounding box center [601, 171] width 163 height 14
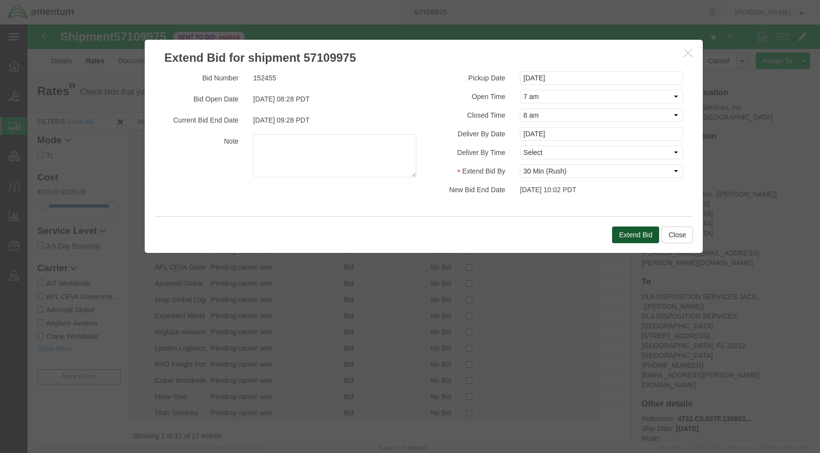
click at [618, 234] on button "Extend Bid" at bounding box center [635, 235] width 47 height 17
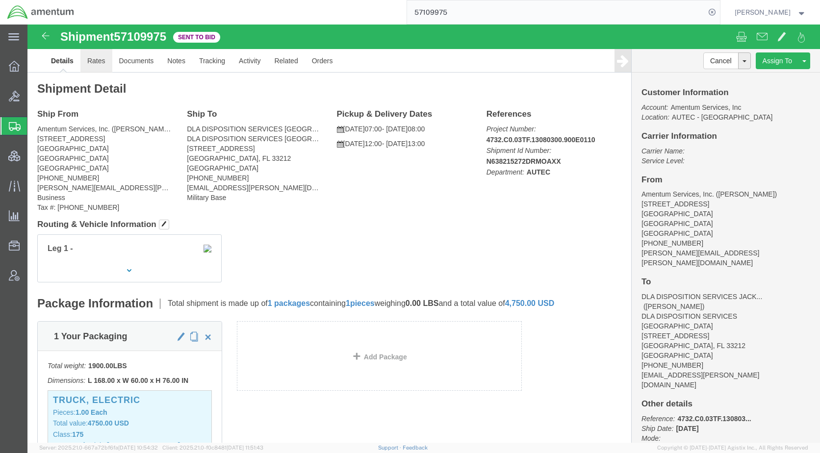
click link "Rates"
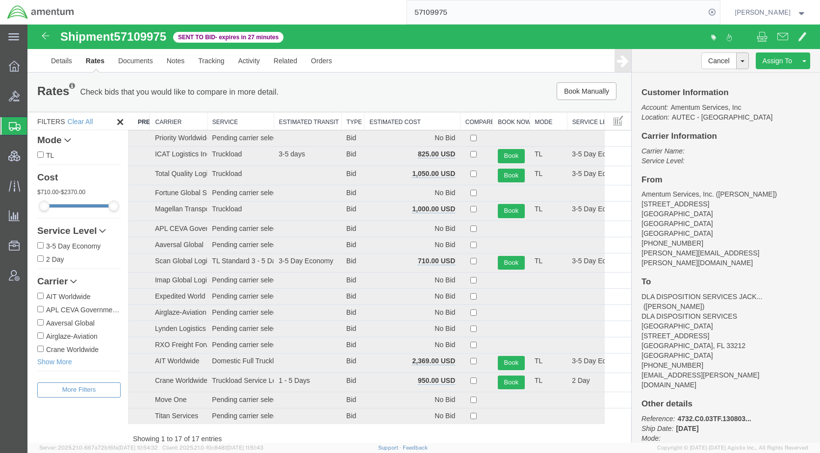
click at [381, 121] on th "Estimated Cost" at bounding box center [412, 121] width 96 height 18
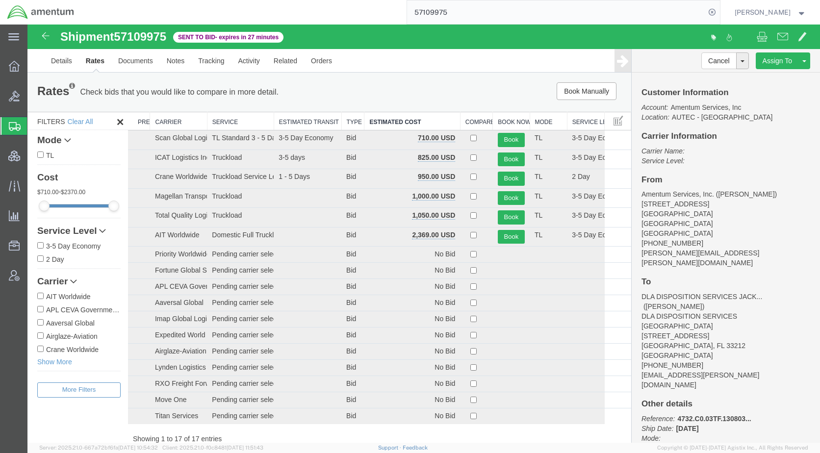
click at [35, 123] on span "Shipments" at bounding box center [31, 126] width 8 height 20
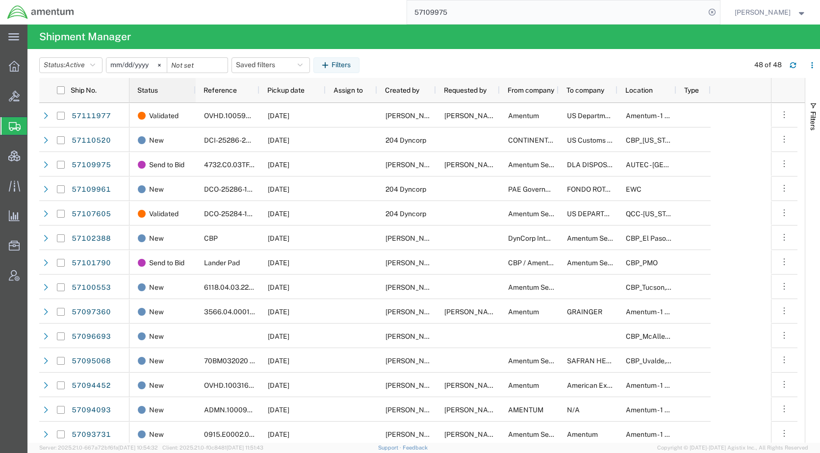
click at [156, 92] on span "Status" at bounding box center [147, 90] width 21 height 8
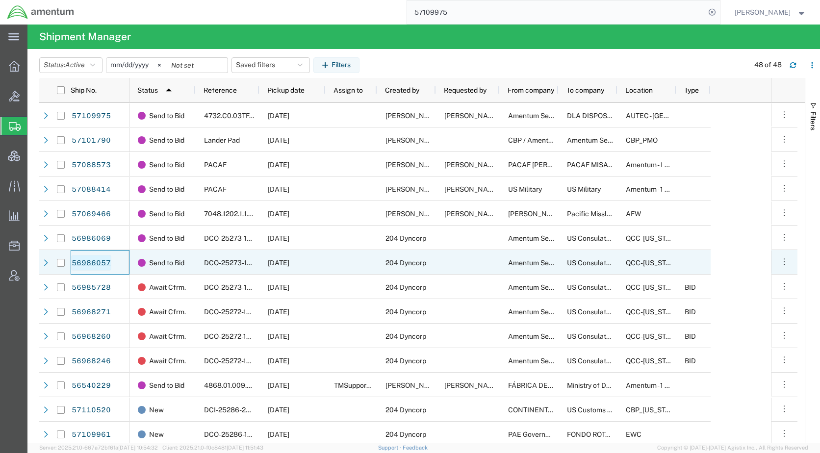
click at [82, 260] on link "56986057" at bounding box center [91, 263] width 40 height 16
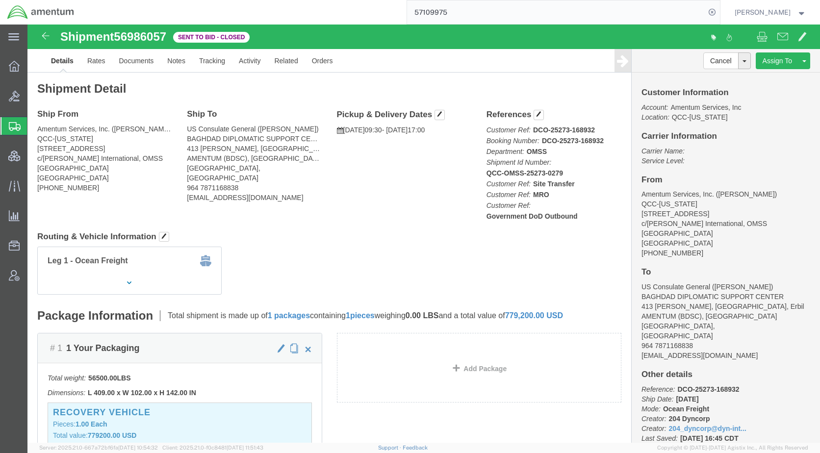
click at [35, 124] on span "Shipments" at bounding box center [31, 126] width 8 height 20
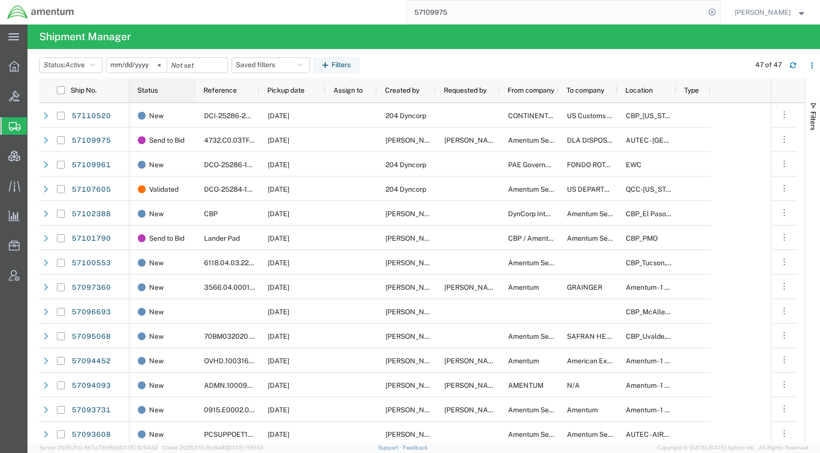
click at [152, 91] on span "Status" at bounding box center [147, 90] width 21 height 8
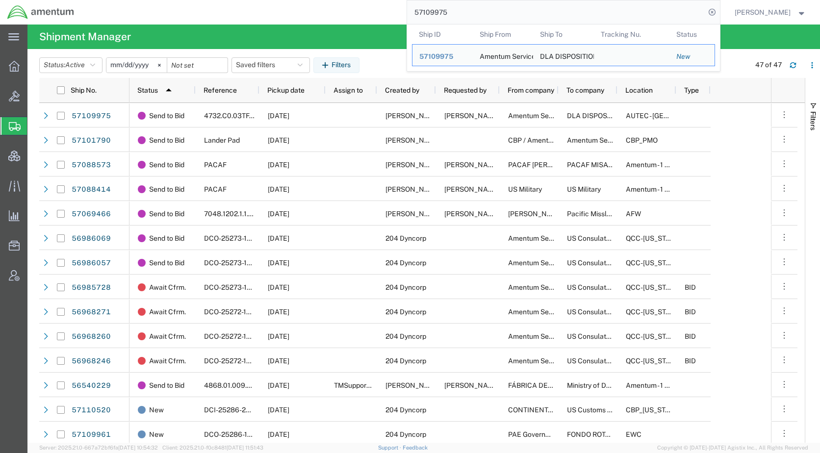
click at [481, 14] on input "57109975" at bounding box center [556, 12] width 298 height 24
click at [453, 55] on span "57109975" at bounding box center [436, 56] width 34 height 8
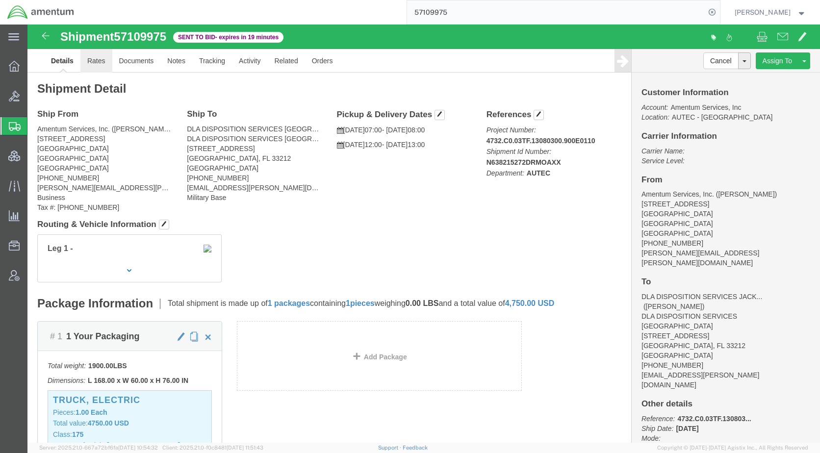
click link "Rates"
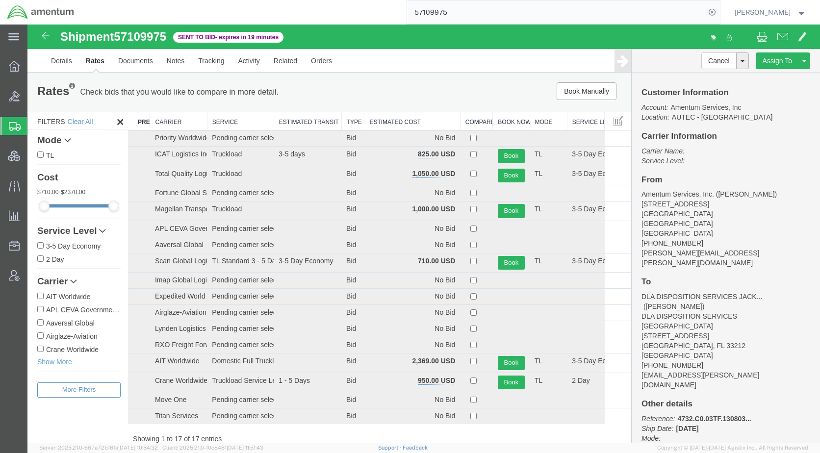
click at [407, 124] on th "Estimated Cost" at bounding box center [412, 121] width 96 height 18
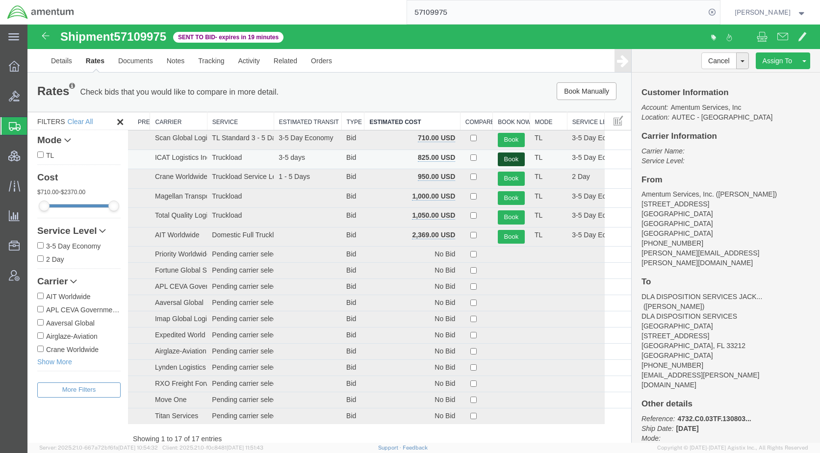
click at [504, 158] on button "Book" at bounding box center [511, 160] width 27 height 14
